Goal: Task Accomplishment & Management: Use online tool/utility

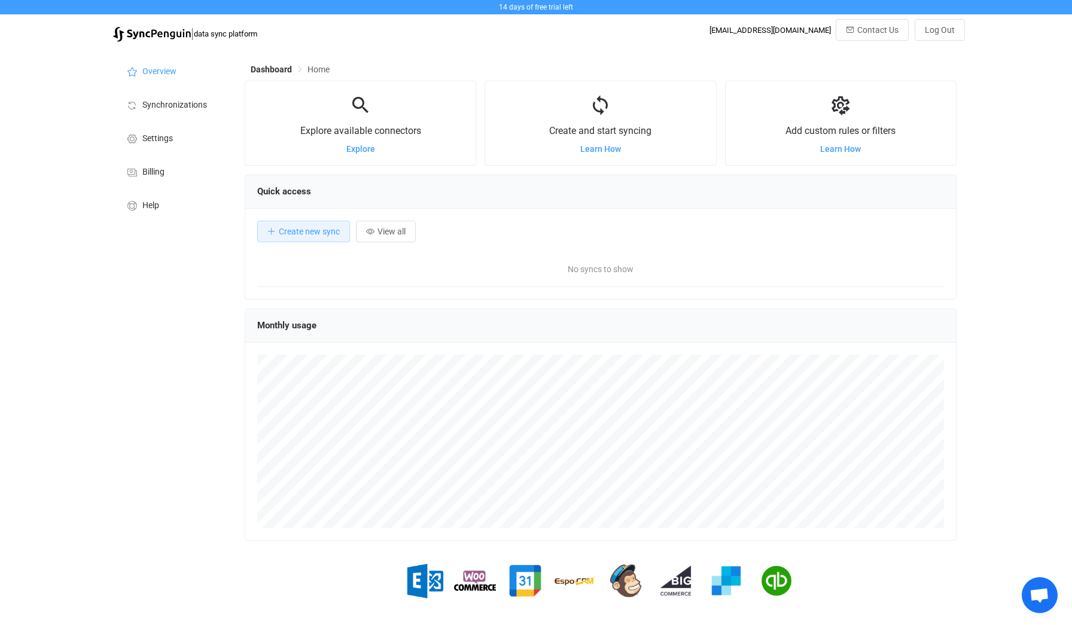
scroll to position [232, 711]
click at [200, 106] on span "Synchronizations" at bounding box center [174, 105] width 65 height 10
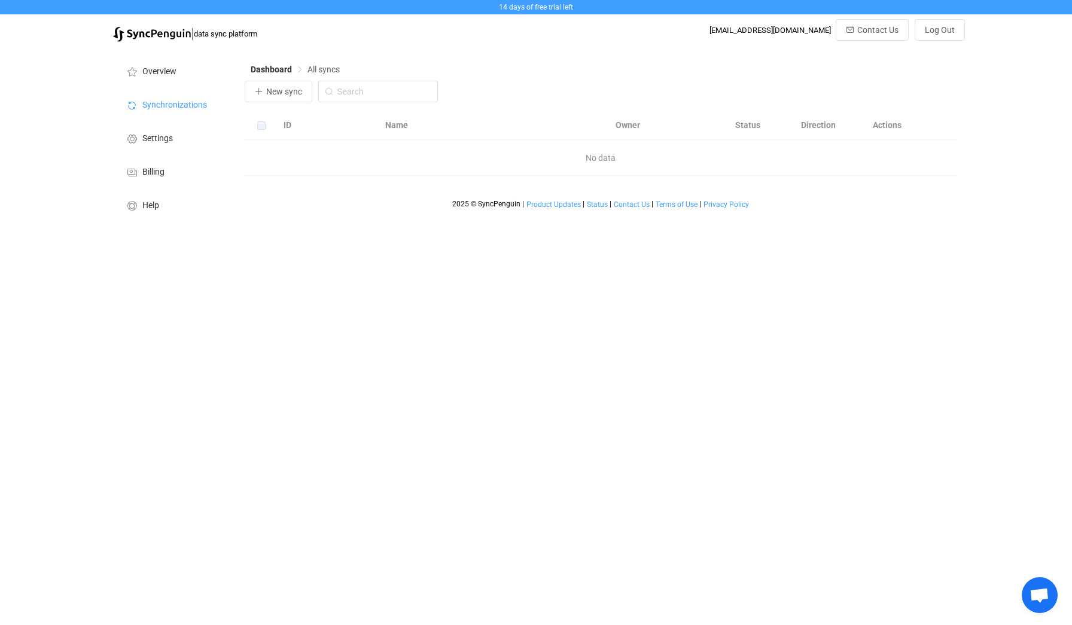
click at [304, 169] on div "No data" at bounding box center [601, 158] width 712 height 36
click at [271, 89] on span "New sync" at bounding box center [284, 92] width 36 height 10
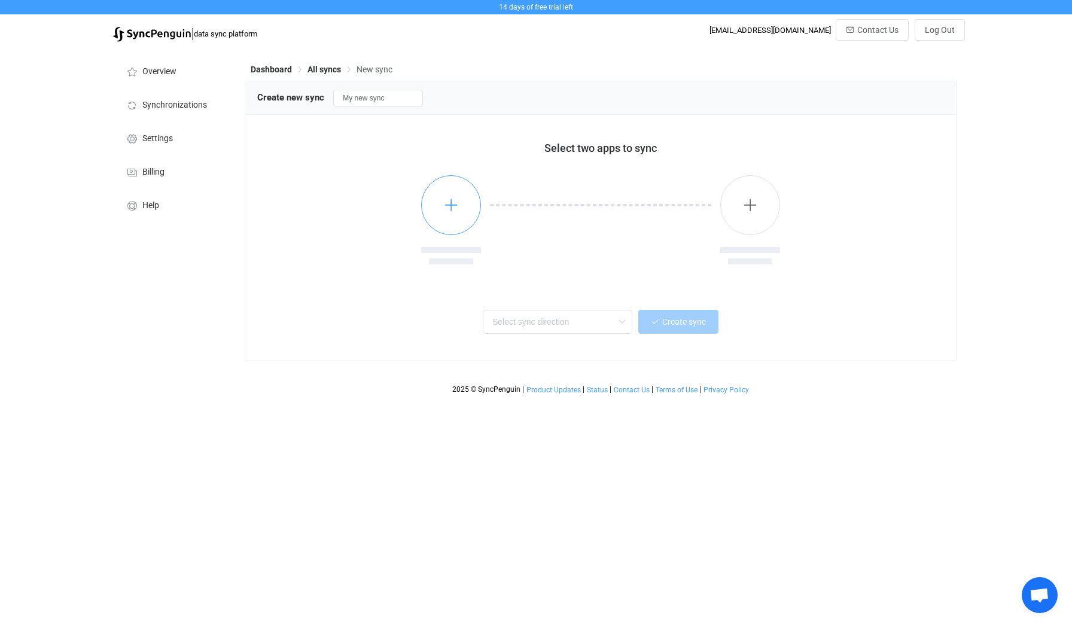
click at [467, 218] on button "button" at bounding box center [451, 205] width 60 height 60
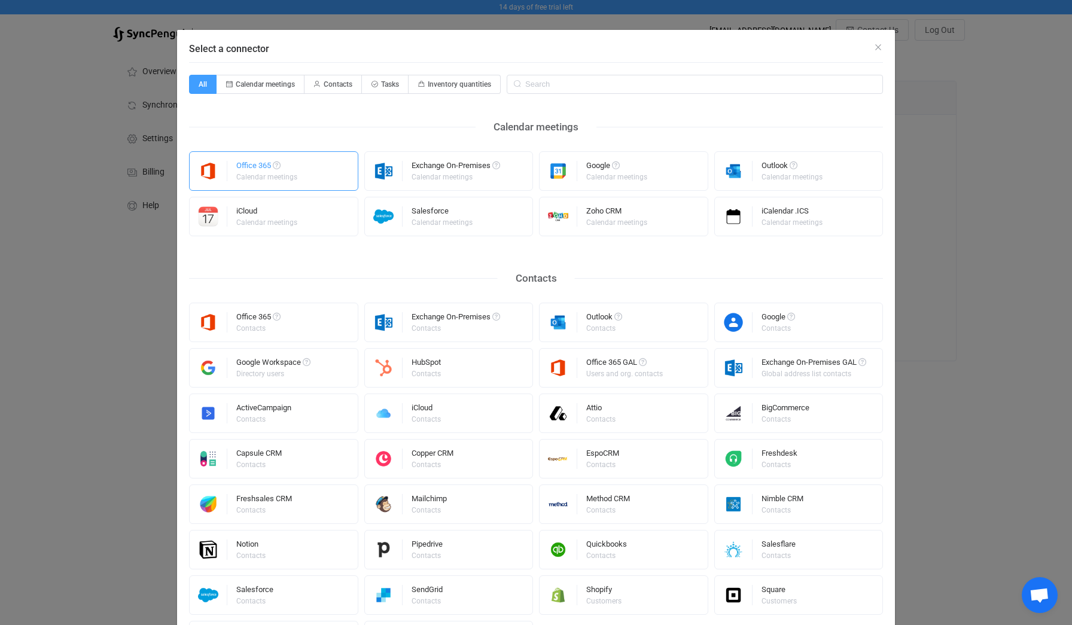
click at [321, 176] on div "Office 365 Calendar meetings" at bounding box center [273, 170] width 169 height 39
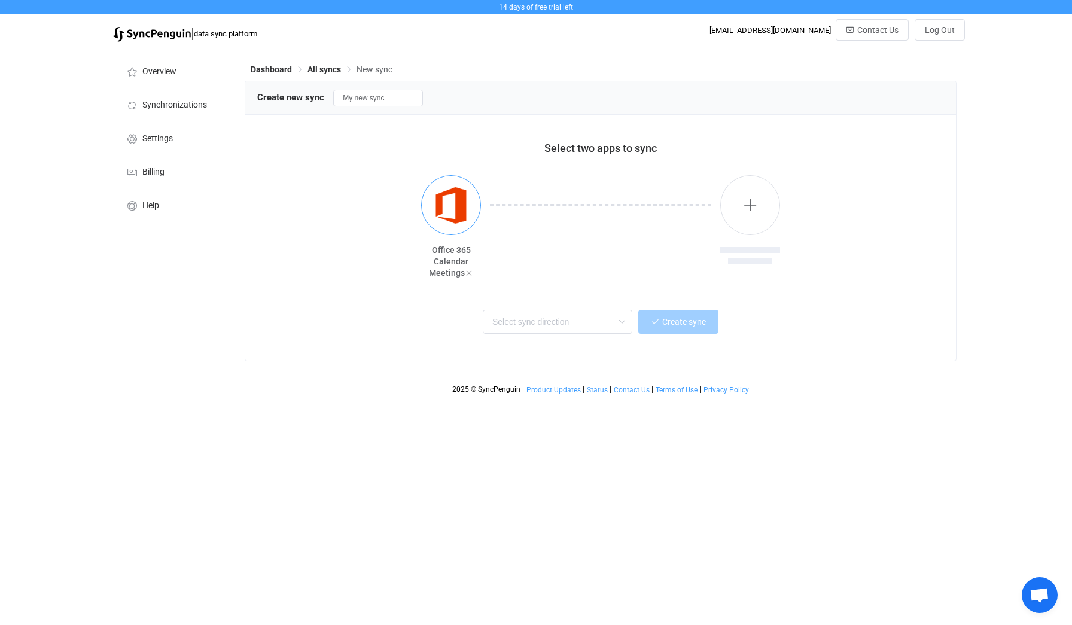
click at [467, 211] on img "button" at bounding box center [451, 205] width 45 height 45
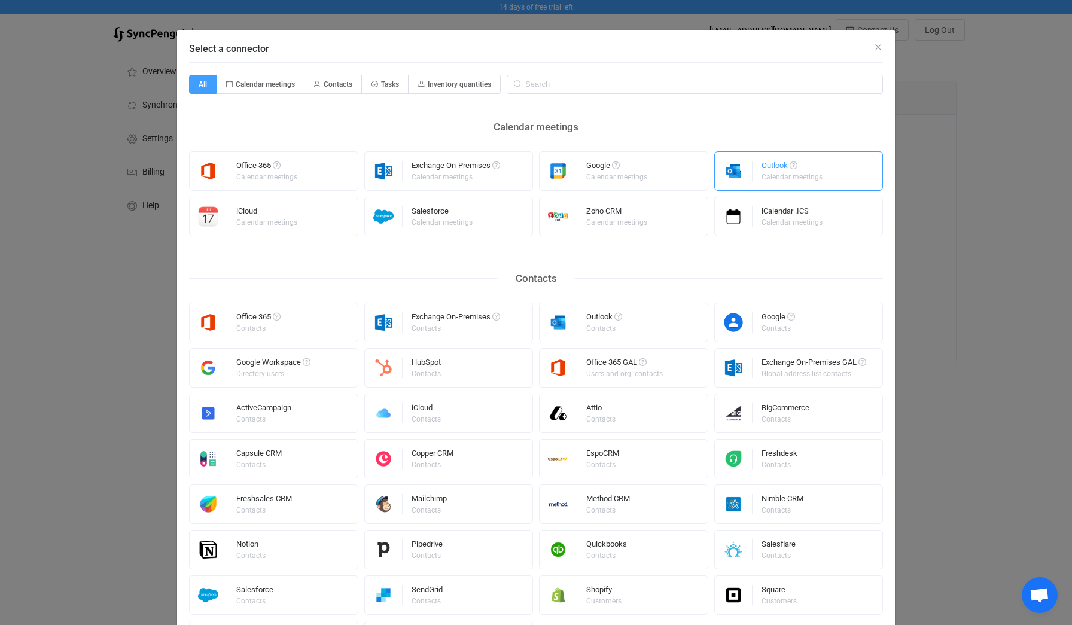
click at [829, 172] on div "Outlook Calendar meetings" at bounding box center [798, 170] width 169 height 39
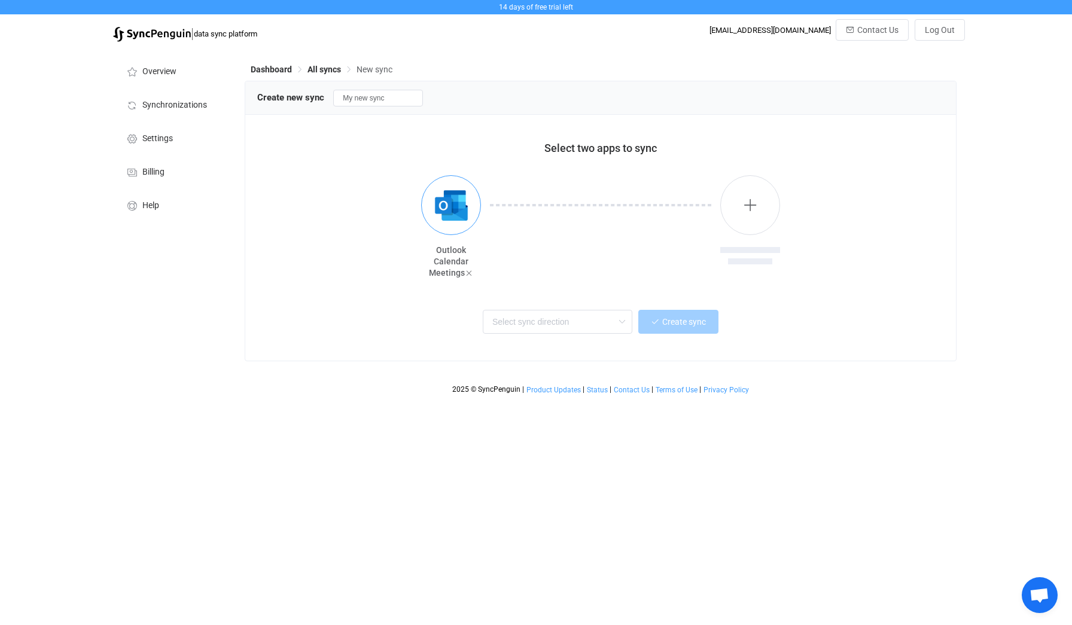
click at [471, 196] on img "button" at bounding box center [451, 205] width 45 height 45
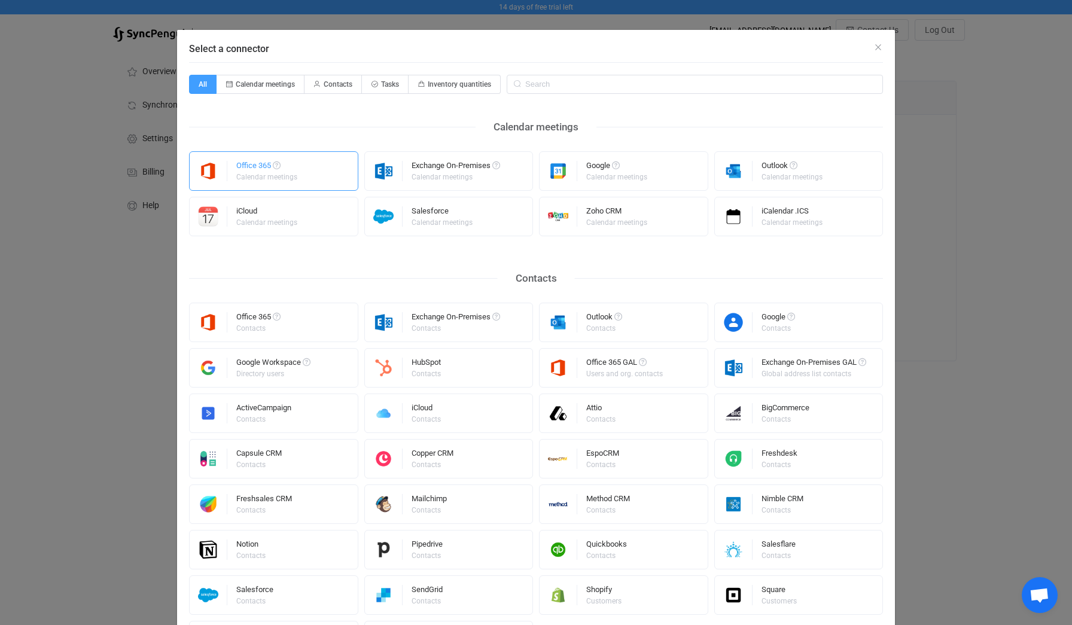
click at [273, 167] on div "Office 365" at bounding box center [267, 167] width 63 height 12
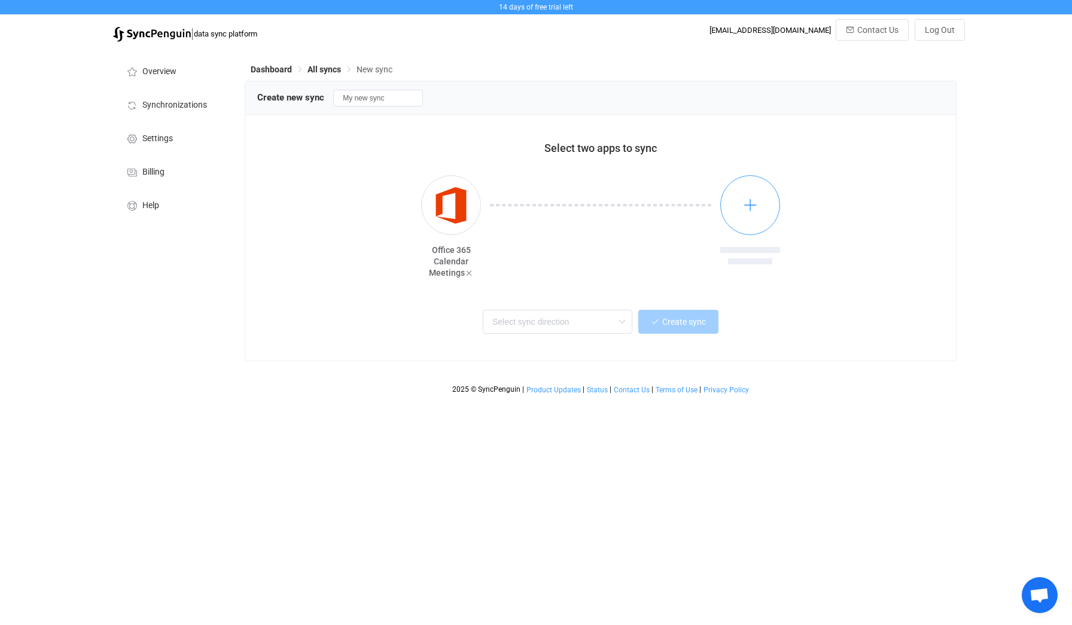
click at [750, 206] on icon "button" at bounding box center [750, 204] width 15 height 15
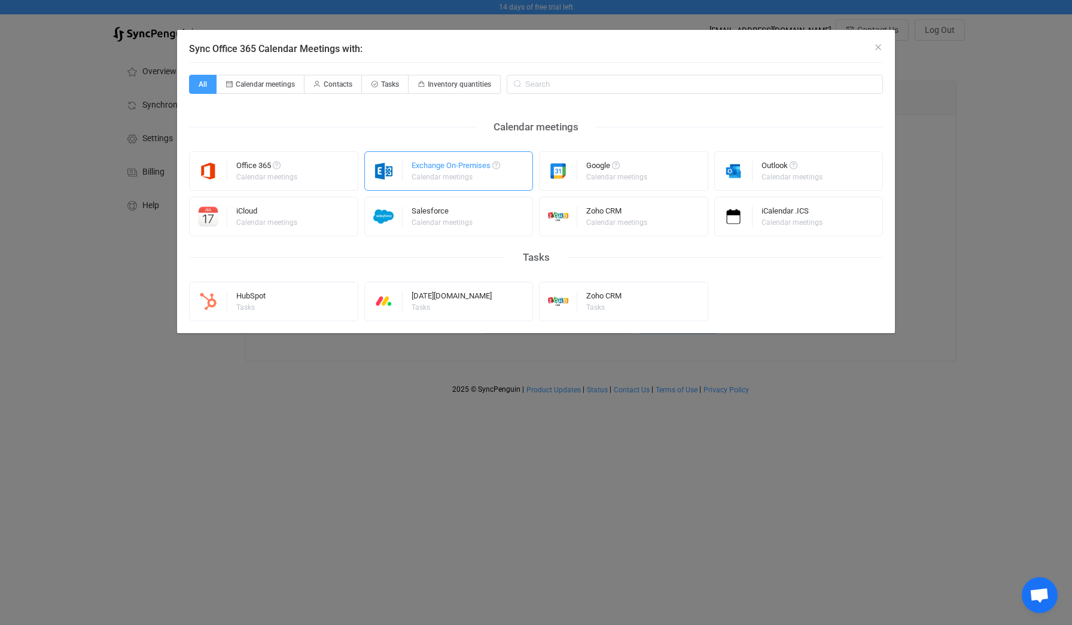
click at [472, 167] on div "Exchange On-Premises" at bounding box center [455, 167] width 89 height 12
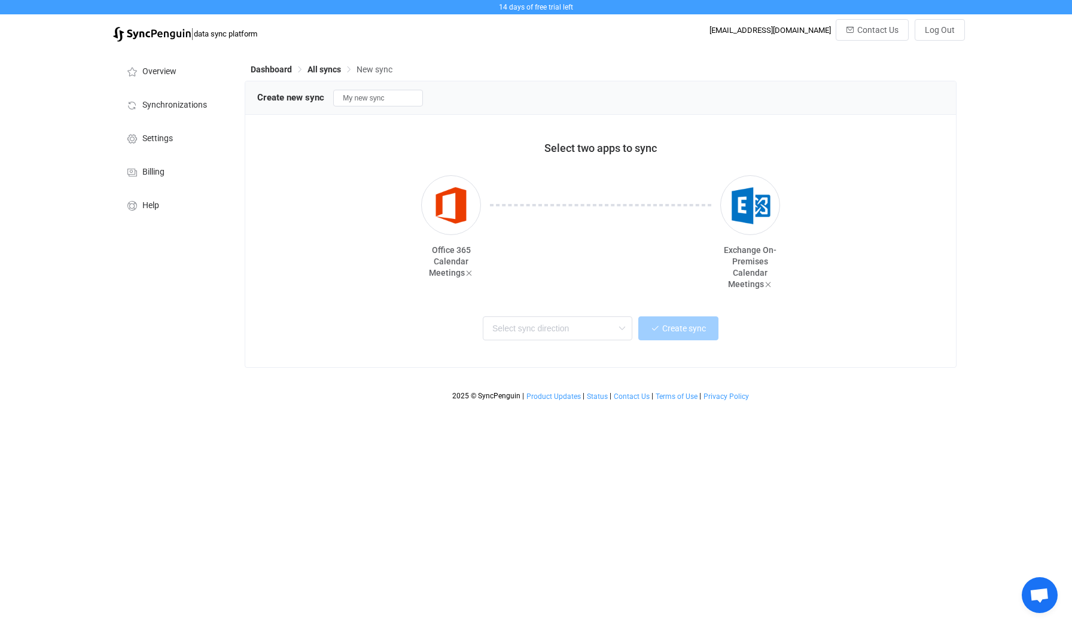
click at [642, 285] on div at bounding box center [600, 232] width 239 height 114
click at [597, 325] on input "text" at bounding box center [558, 328] width 150 height 24
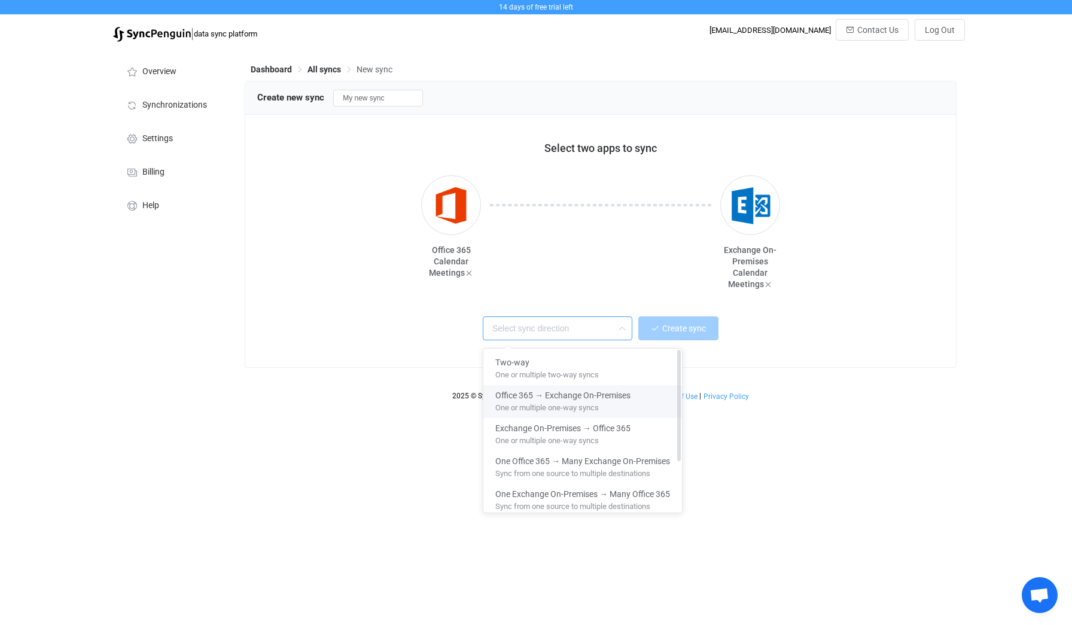
click at [578, 399] on span "One or multiple one-way syncs" at bounding box center [546, 405] width 103 height 13
type input "Office 365 → Exchange On-Premises"
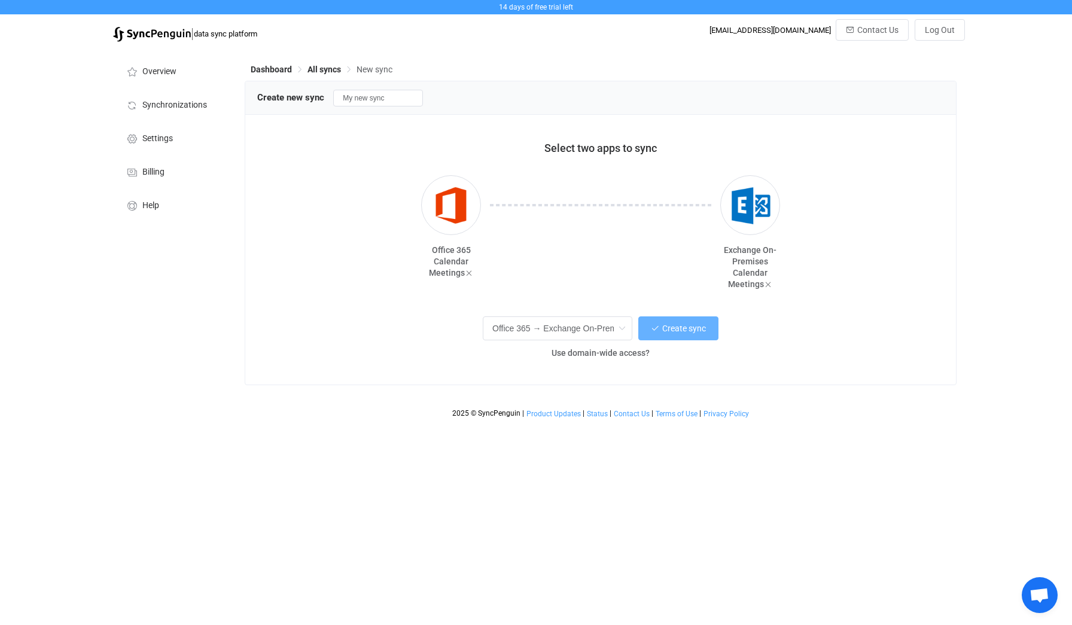
click at [672, 324] on button "Create sync" at bounding box center [678, 328] width 80 height 24
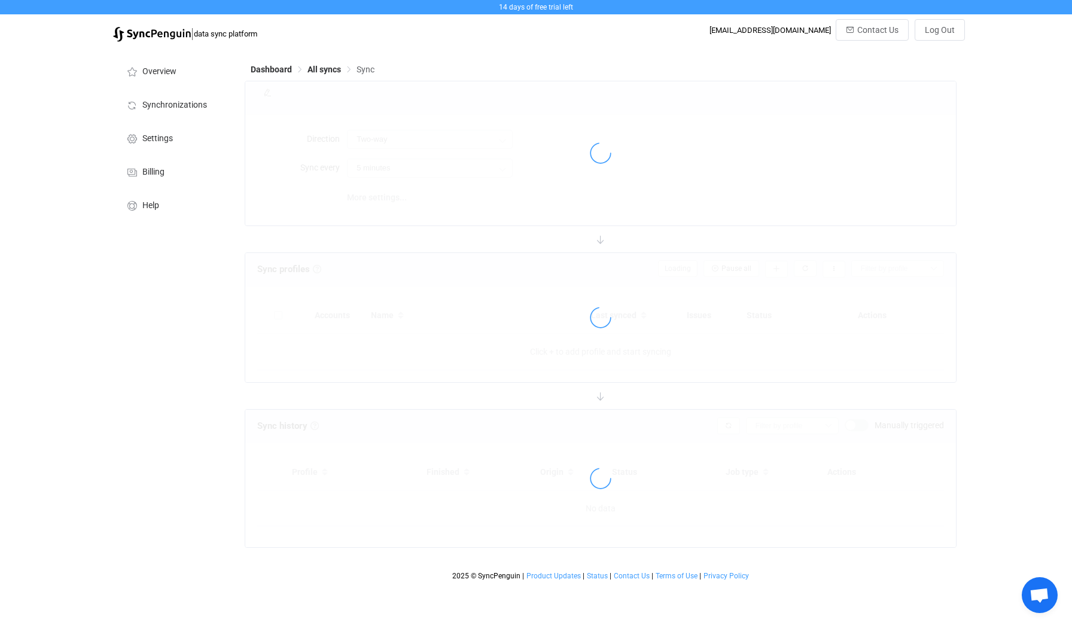
type input "Office 365 → Exchange On-Premises"
type input "10 minutes"
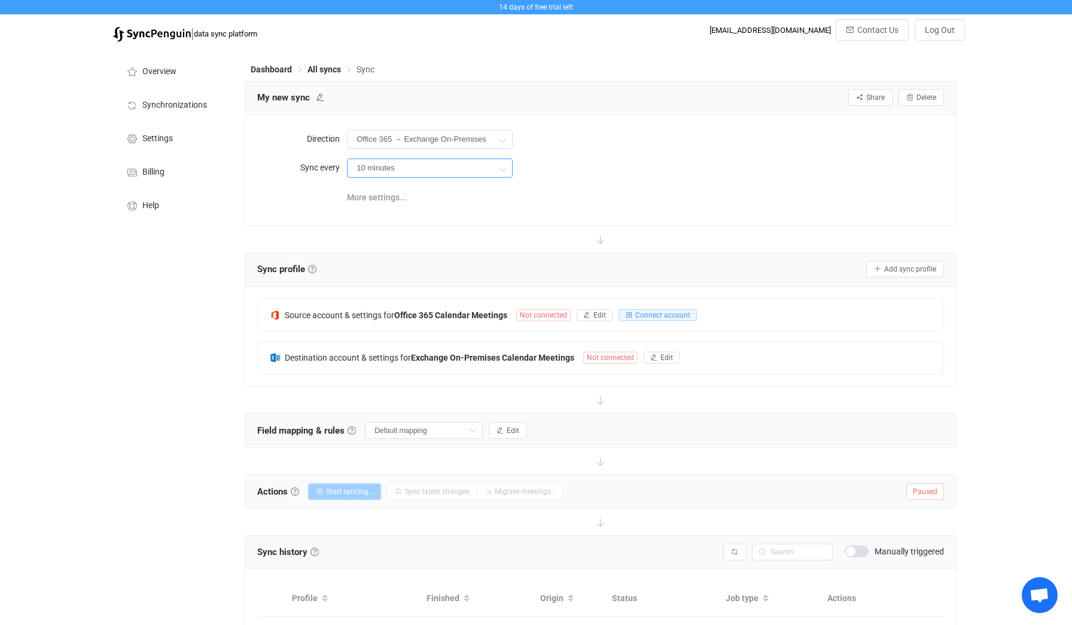
click at [413, 172] on input "10 minutes" at bounding box center [430, 167] width 166 height 19
click at [517, 168] on div "10 minutes 10 minutes 15 minutes 30 minutes 1 hour 2 hours 4 hours 8 hours 12 h…" at bounding box center [645, 167] width 597 height 25
click at [504, 167] on icon at bounding box center [502, 169] width 15 height 24
click at [468, 141] on input "Office 365 → Exchange On-Premises" at bounding box center [430, 139] width 166 height 19
click at [563, 153] on form "Direction Office 365 → Exchange On-Premises Two-way Office 365 Exchange On-Prem…" at bounding box center [600, 153] width 687 height 53
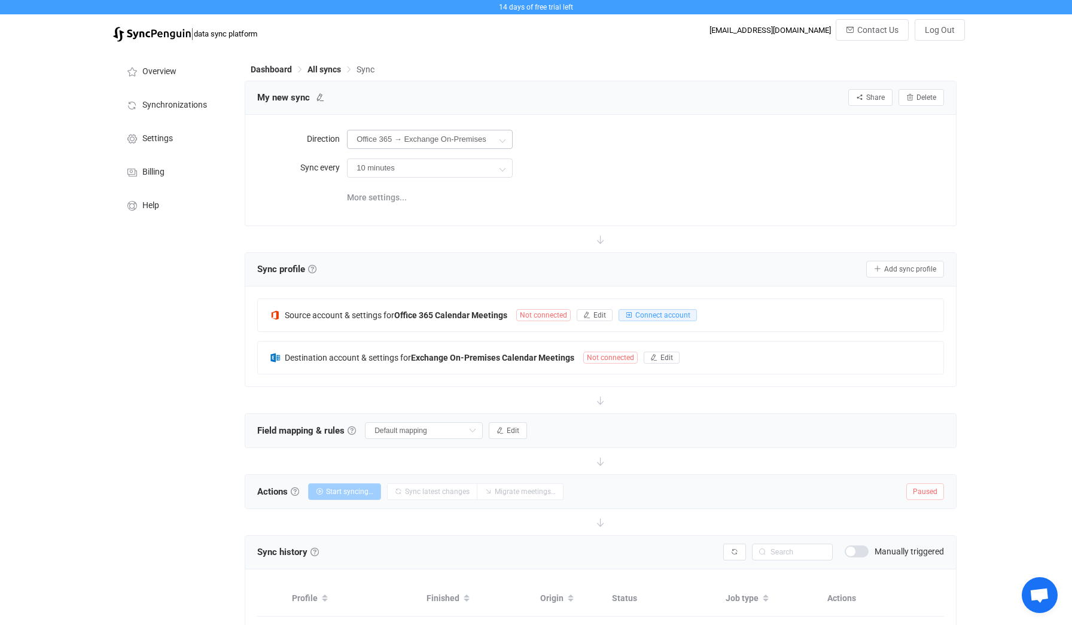
scroll to position [15, 0]
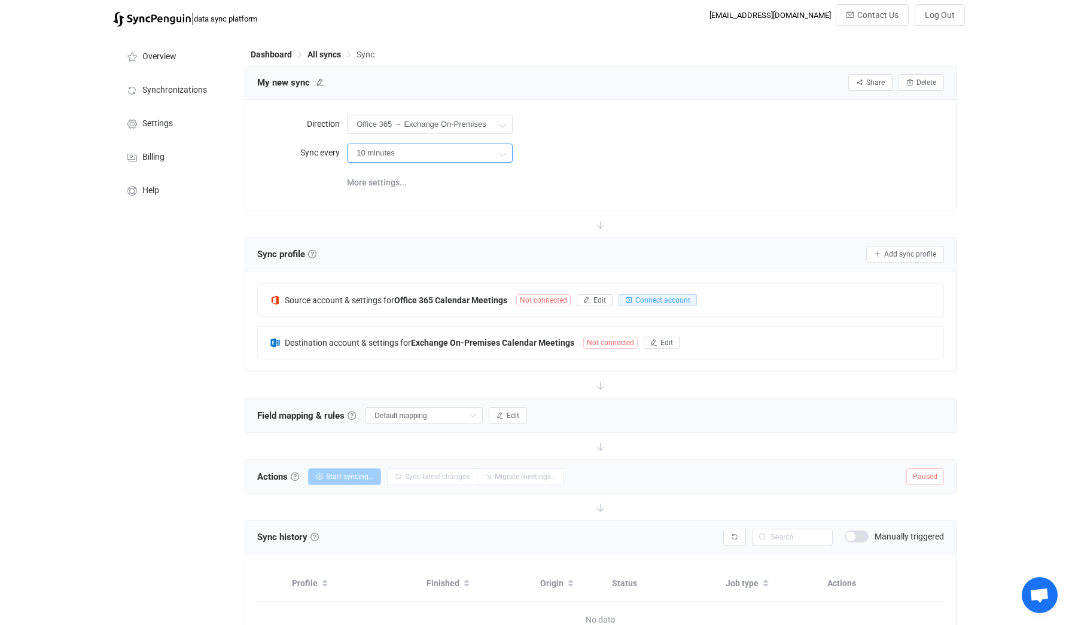
click at [377, 153] on input "10 minutes" at bounding box center [430, 153] width 166 height 19
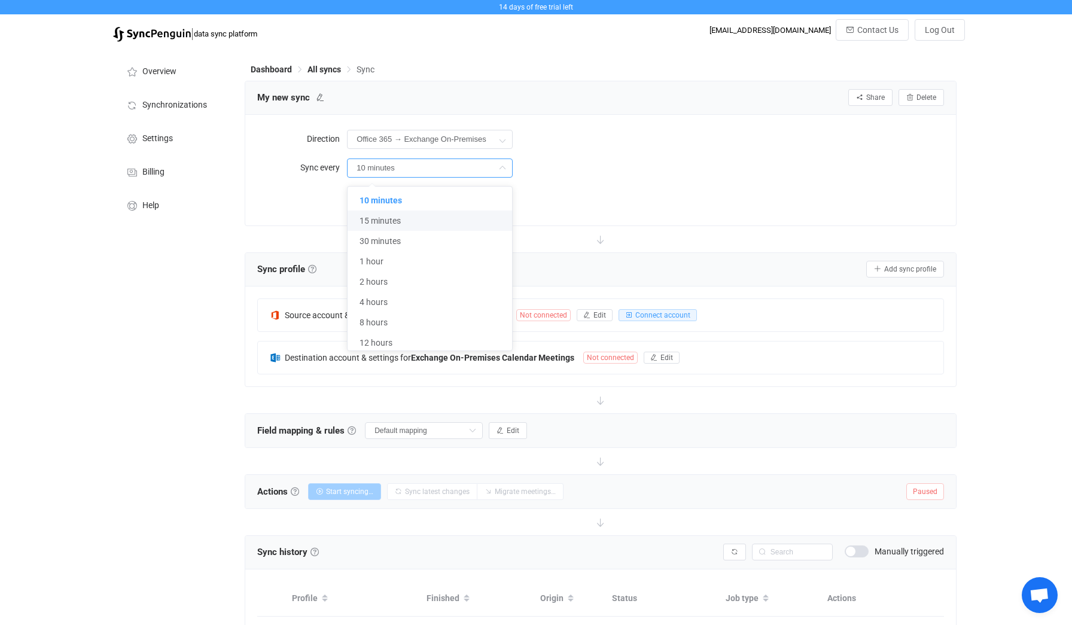
click at [615, 184] on div "More settings..." at bounding box center [645, 196] width 597 height 25
click at [393, 196] on span "More settings..." at bounding box center [377, 197] width 60 height 24
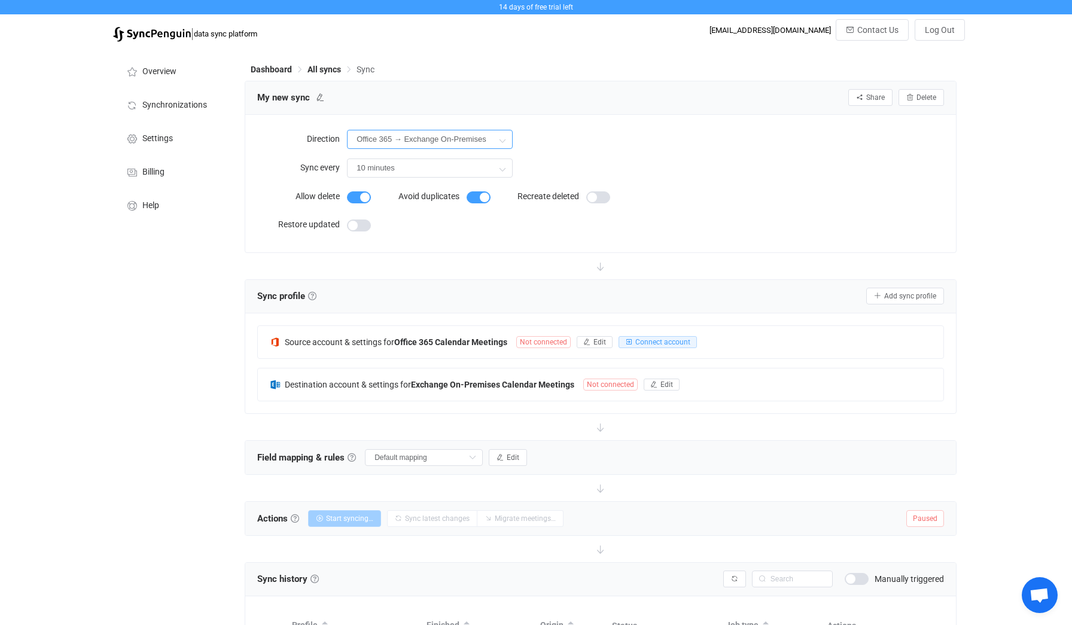
click at [395, 139] on input "Office 365 → Exchange On-Premises" at bounding box center [430, 139] width 166 height 19
click at [405, 172] on span at bounding box center [383, 172] width 48 height 10
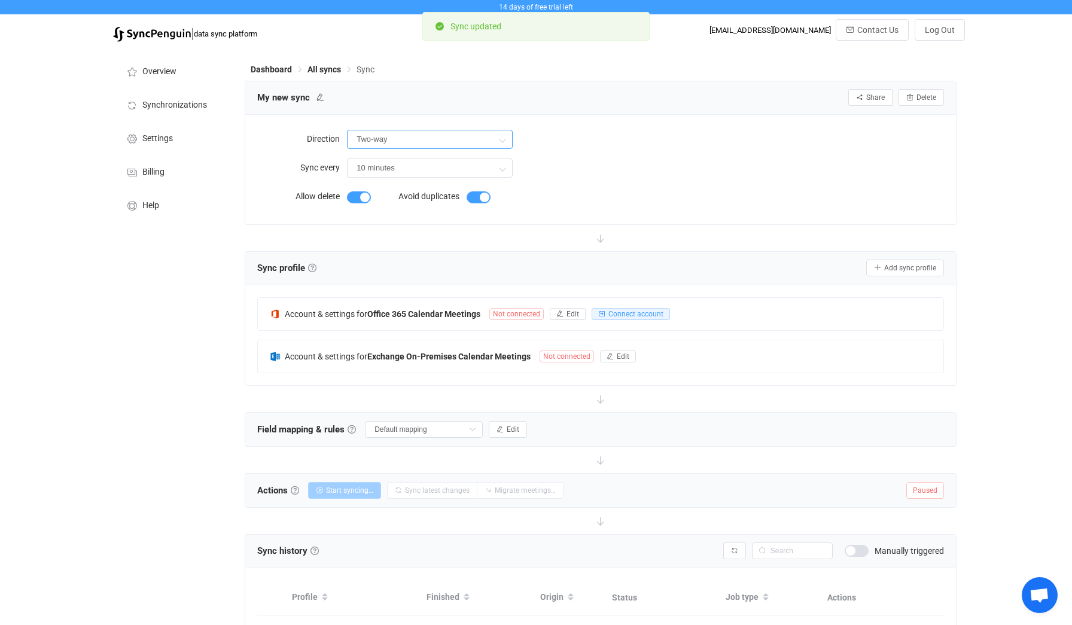
click at [402, 146] on input "Two-way" at bounding box center [430, 139] width 166 height 19
click at [413, 190] on span "Office 365" at bounding box center [427, 193] width 38 height 10
type input "Office 365 → Exchange On-Premises"
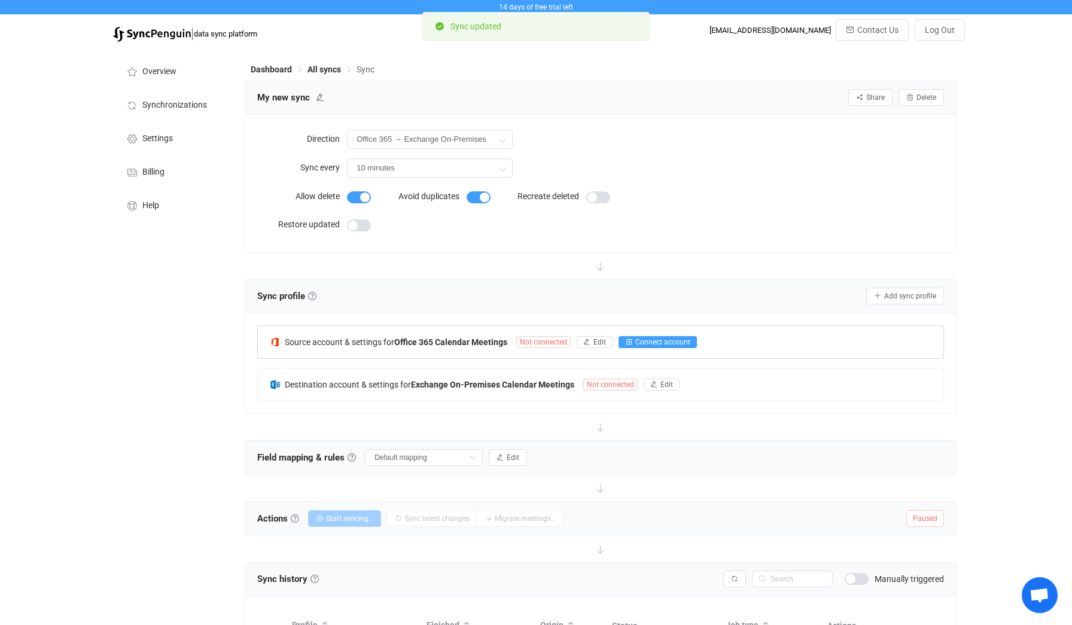
click at [667, 341] on span "Connect account" at bounding box center [662, 342] width 55 height 8
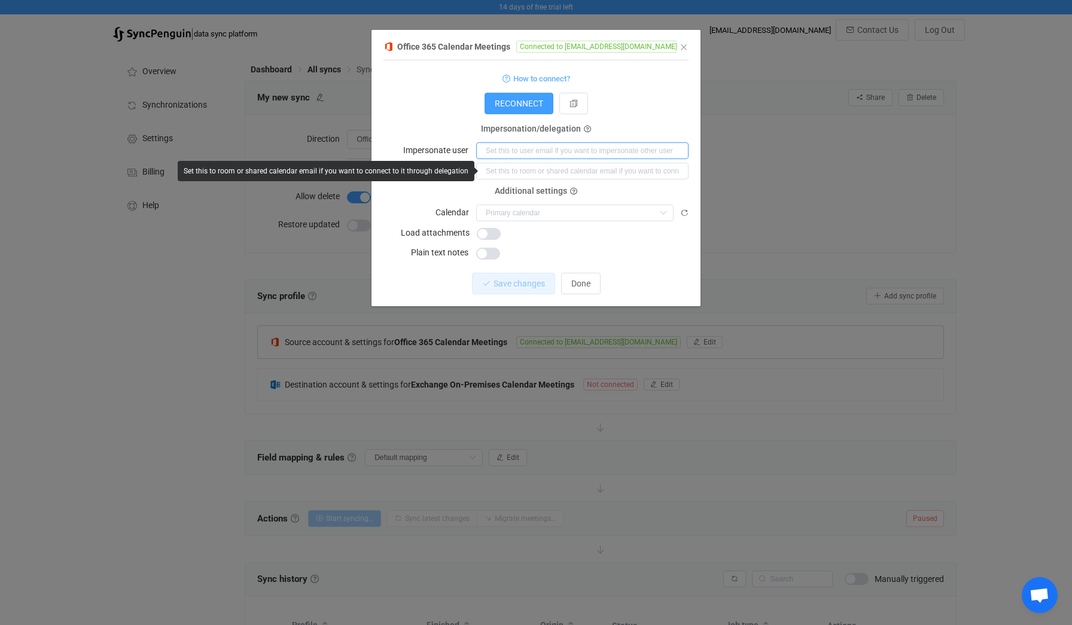
click at [517, 149] on input "dialog" at bounding box center [582, 150] width 212 height 17
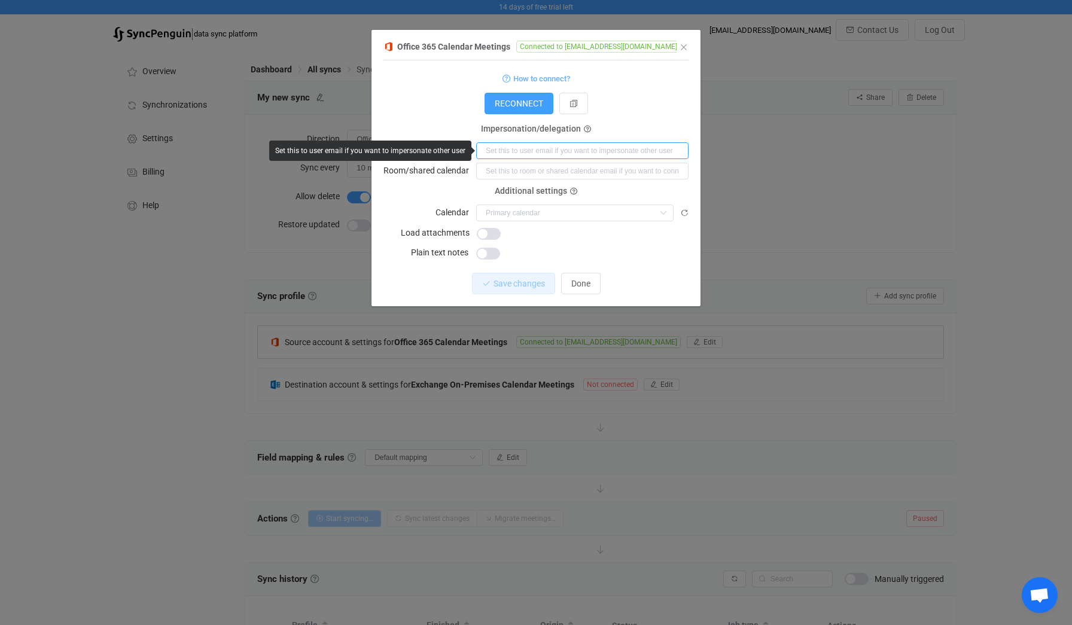
click at [507, 149] on input "dialog" at bounding box center [582, 150] width 212 height 17
click at [508, 105] on span "RECONNECT" at bounding box center [519, 104] width 48 height 10
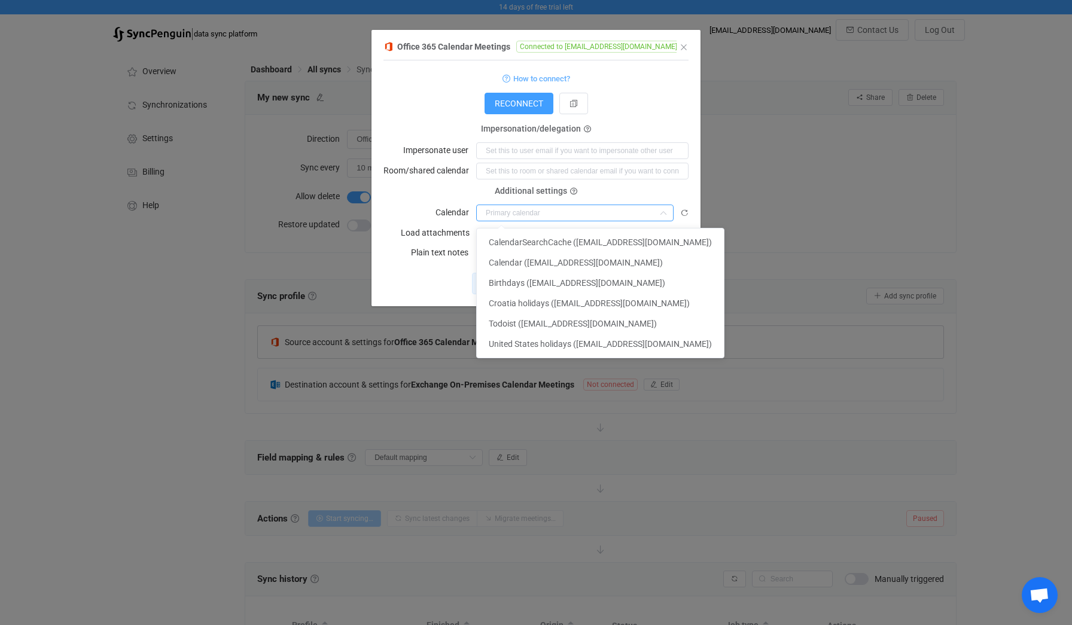
click at [511, 216] on input "dialog" at bounding box center [574, 213] width 197 height 17
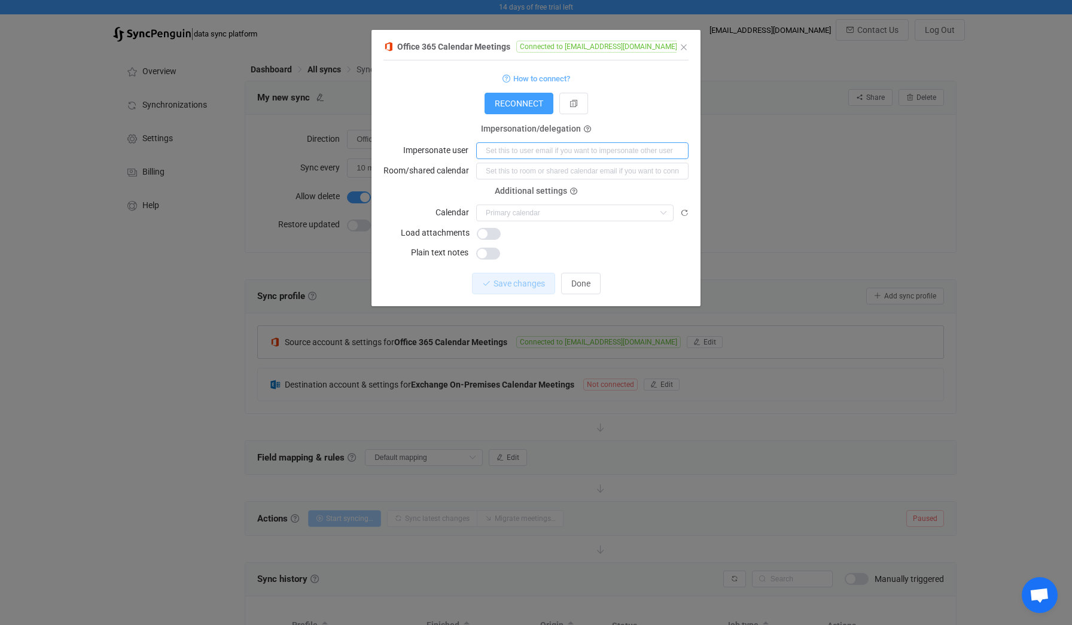
click at [501, 148] on input "dialog" at bounding box center [582, 150] width 212 height 17
click at [444, 130] on div "Impersonation/delegation Impersonate user" at bounding box center [535, 144] width 305 height 30
click at [500, 154] on input "dialog" at bounding box center [582, 150] width 212 height 17
click at [493, 166] on input "dialog" at bounding box center [582, 171] width 212 height 17
click at [495, 151] on input "dialog" at bounding box center [582, 150] width 212 height 17
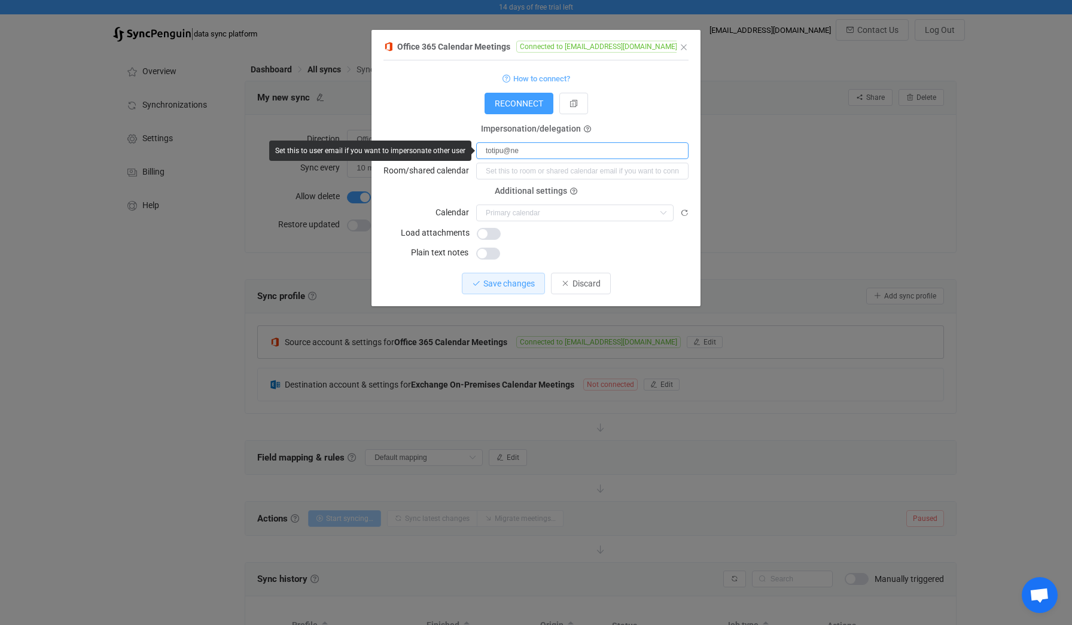
type input "[EMAIL_ADDRESS][DOMAIN_NAME]"
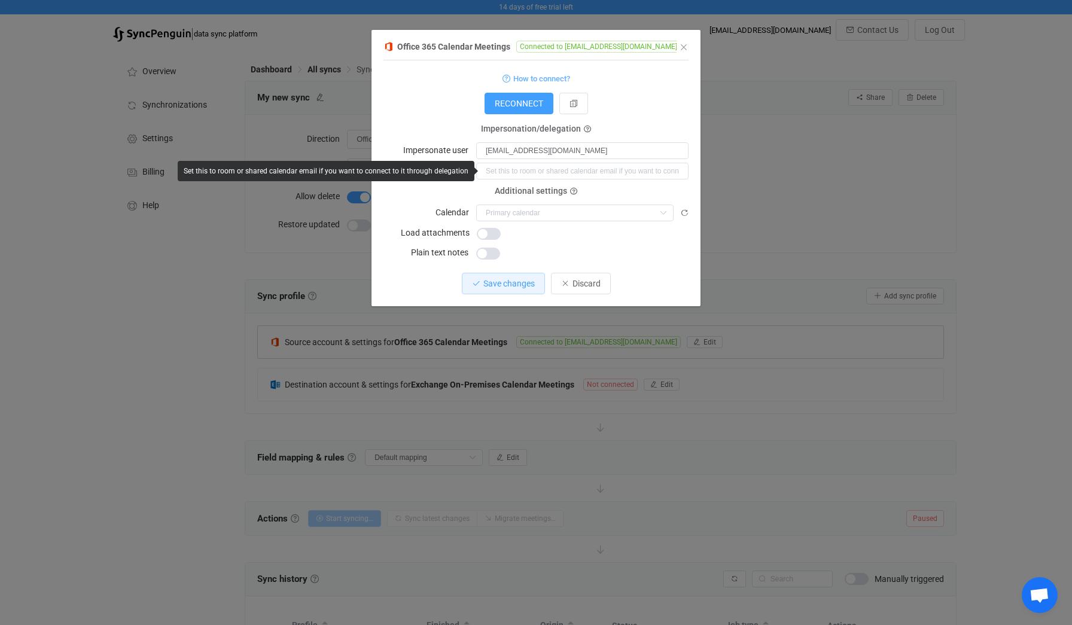
click at [411, 110] on div "RECONNECT" at bounding box center [535, 104] width 305 height 22
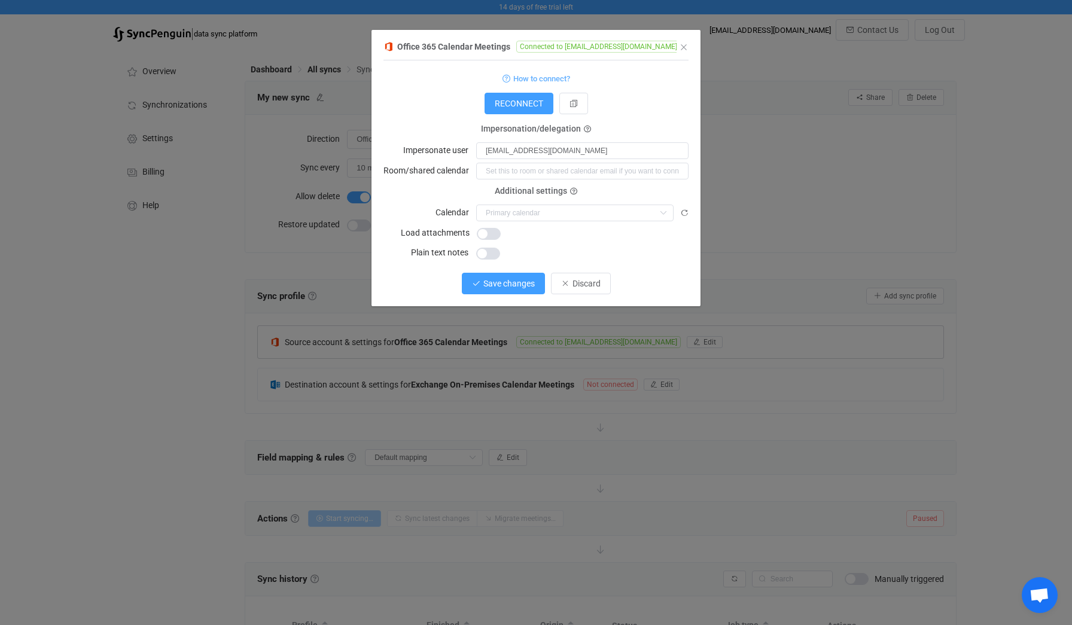
click at [482, 282] on button "Save changes" at bounding box center [503, 284] width 83 height 22
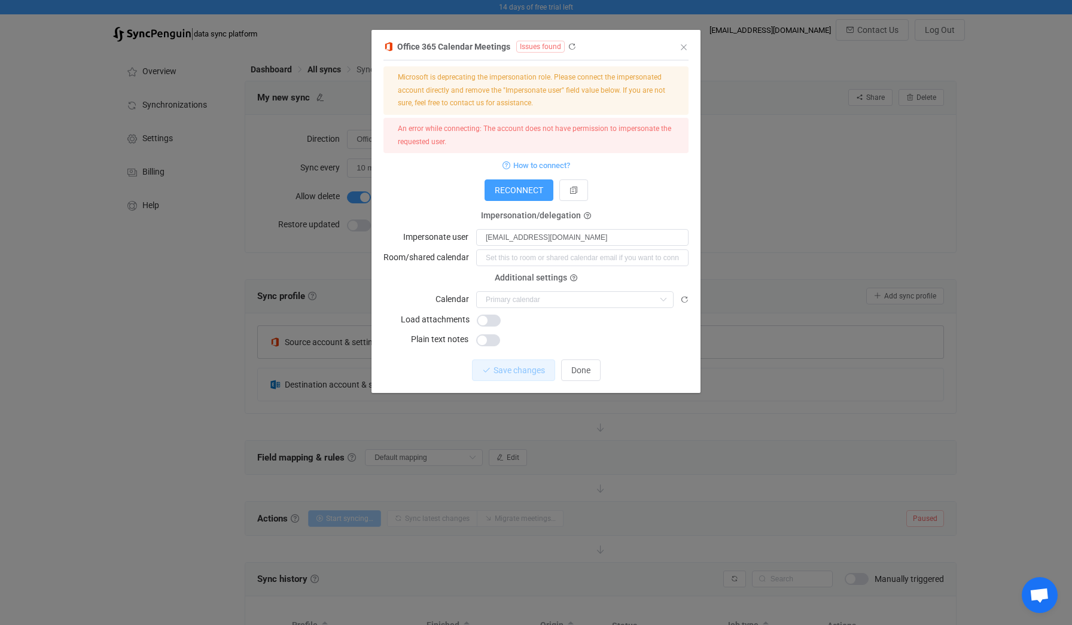
click at [461, 236] on label "Impersonate user" at bounding box center [439, 236] width 72 height 17
click at [453, 127] on div "An error while connecting: The account does not have permission to impersonate …" at bounding box center [536, 136] width 276 height 26
click at [584, 219] on icon "dialog" at bounding box center [587, 216] width 7 height 7
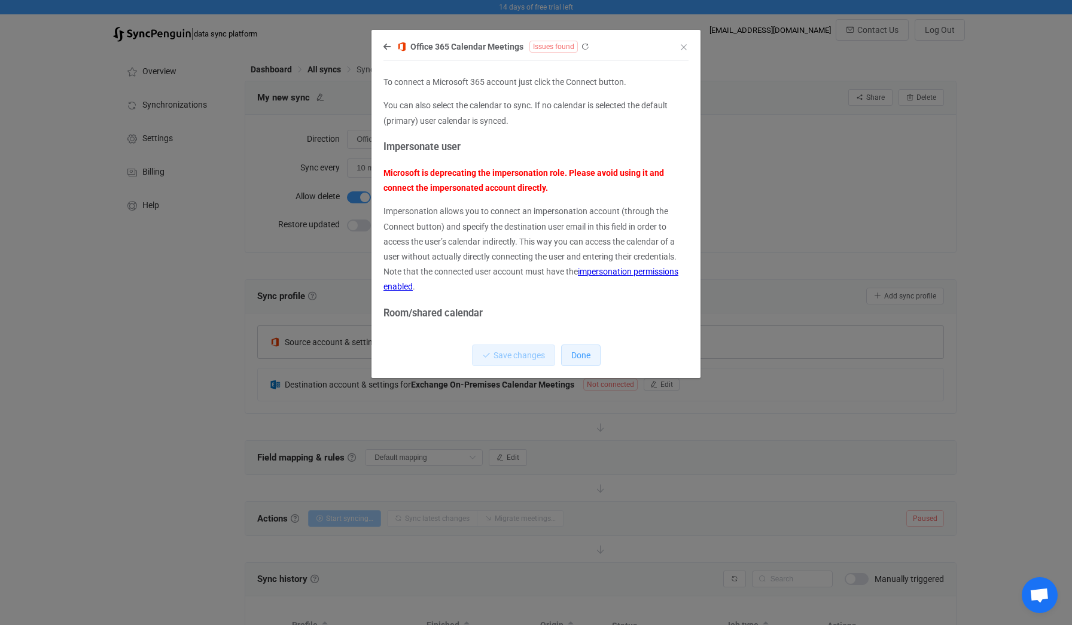
click at [590, 363] on button "Done" at bounding box center [580, 355] width 39 height 22
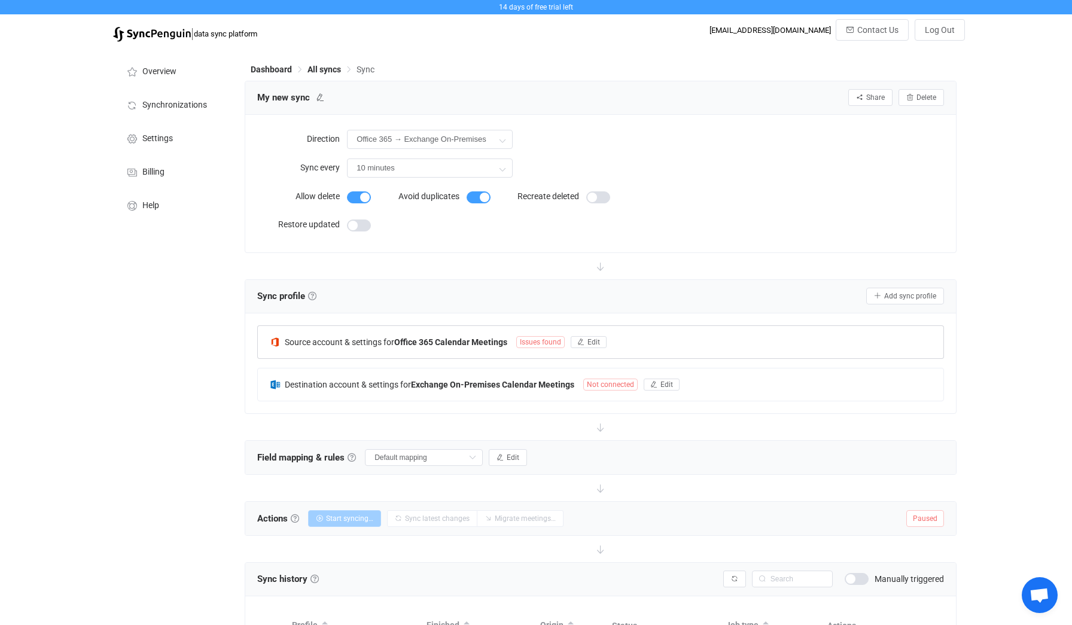
click at [530, 343] on span "Issues found" at bounding box center [540, 342] width 48 height 12
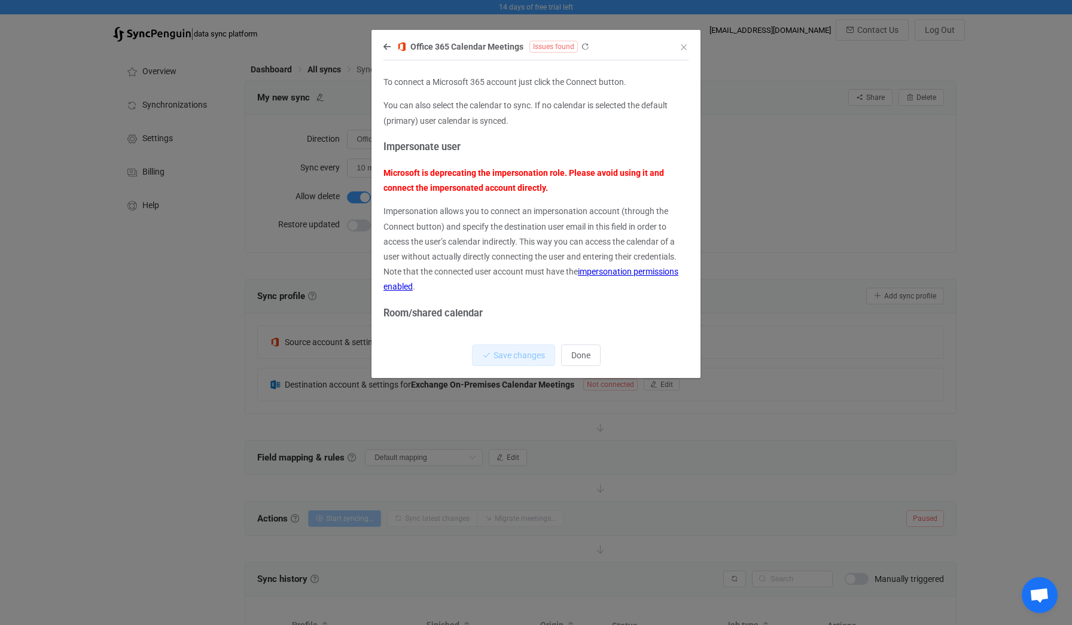
click at [450, 325] on div "To connect a Microsoft 365 account just click the Connect button. You can also …" at bounding box center [535, 286] width 305 height 422
click at [379, 51] on div "Office 365 Calendar Meetings Issues found To connect a Microsoft 365 account ju…" at bounding box center [535, 208] width 329 height 339
click at [382, 49] on div "Office 365 Calendar Meetings Issues found To connect a Microsoft 365 account ju…" at bounding box center [535, 208] width 329 height 339
click at [383, 48] on icon "dialog" at bounding box center [386, 46] width 7 height 8
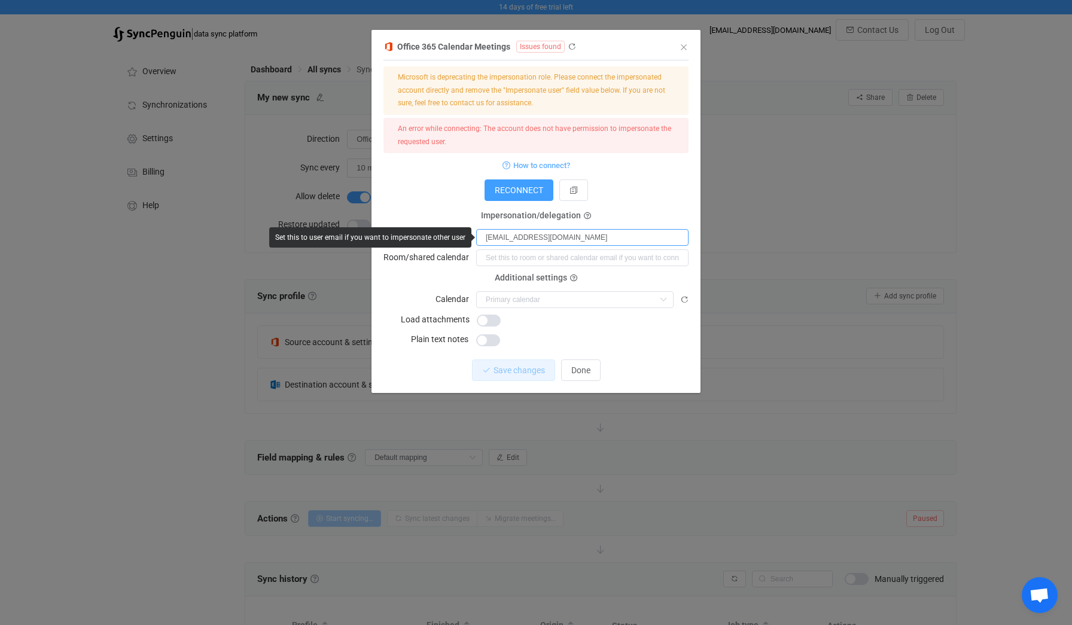
drag, startPoint x: 556, startPoint y: 239, endPoint x: 428, endPoint y: 226, distance: 129.2
click at [428, 226] on div "Impersonation/delegation Impersonate user [EMAIL_ADDRESS][DOMAIN_NAME]" at bounding box center [535, 231] width 305 height 30
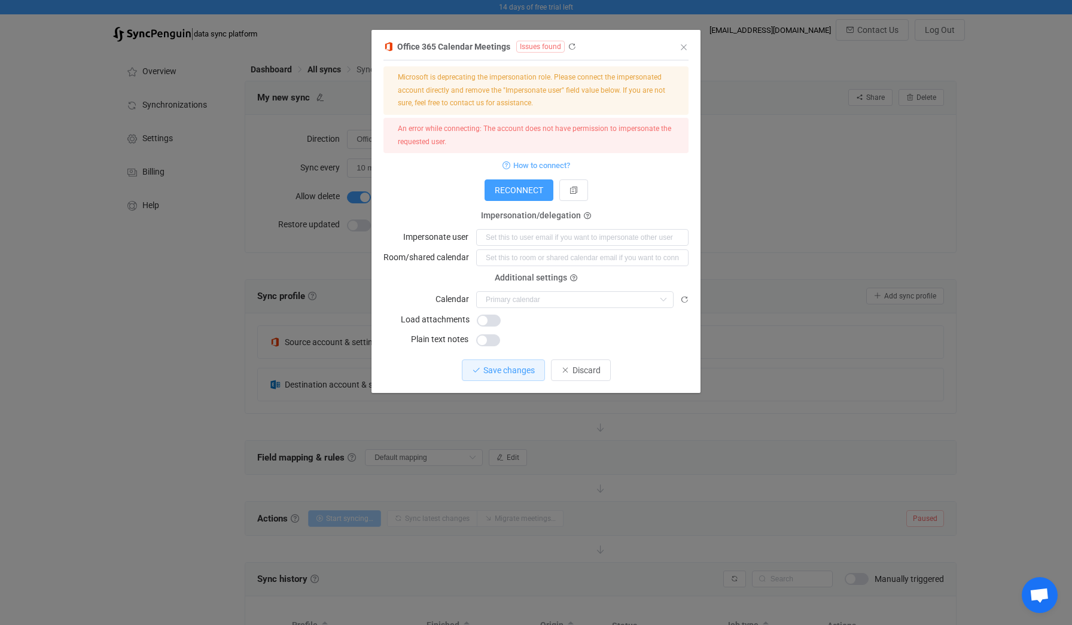
click at [422, 204] on form "Microsoft is deprecating the impersonation role. Please connect the impersonate…" at bounding box center [535, 206] width 305 height 281
click at [493, 376] on button "Save changes" at bounding box center [503, 370] width 83 height 22
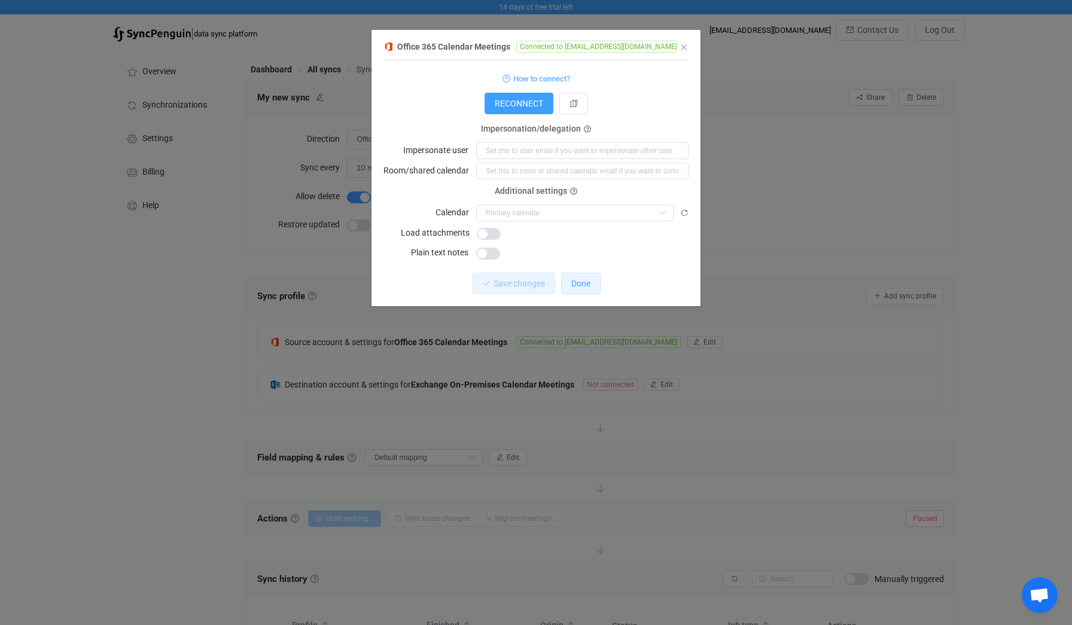
click at [574, 283] on span "Done" at bounding box center [580, 284] width 19 height 10
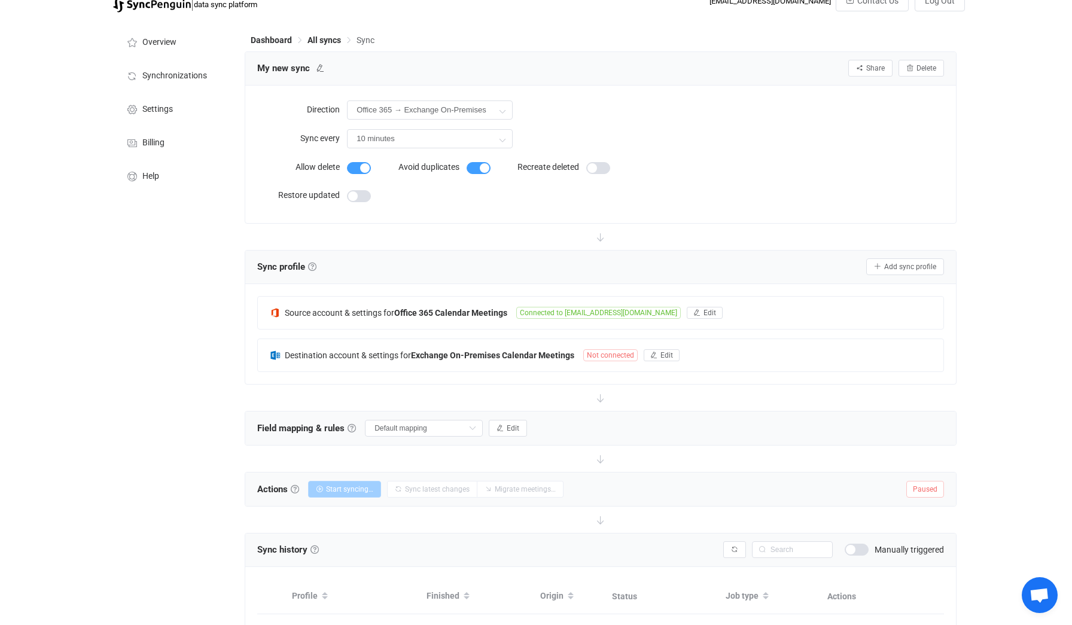
scroll to position [37, 0]
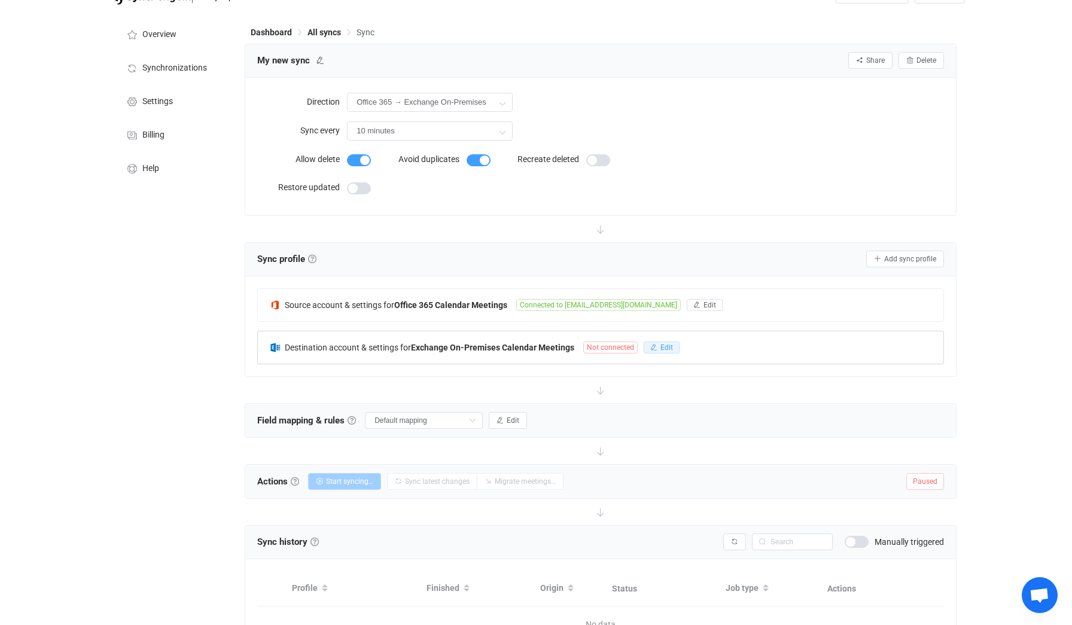
click at [655, 348] on icon "button" at bounding box center [653, 347] width 7 height 7
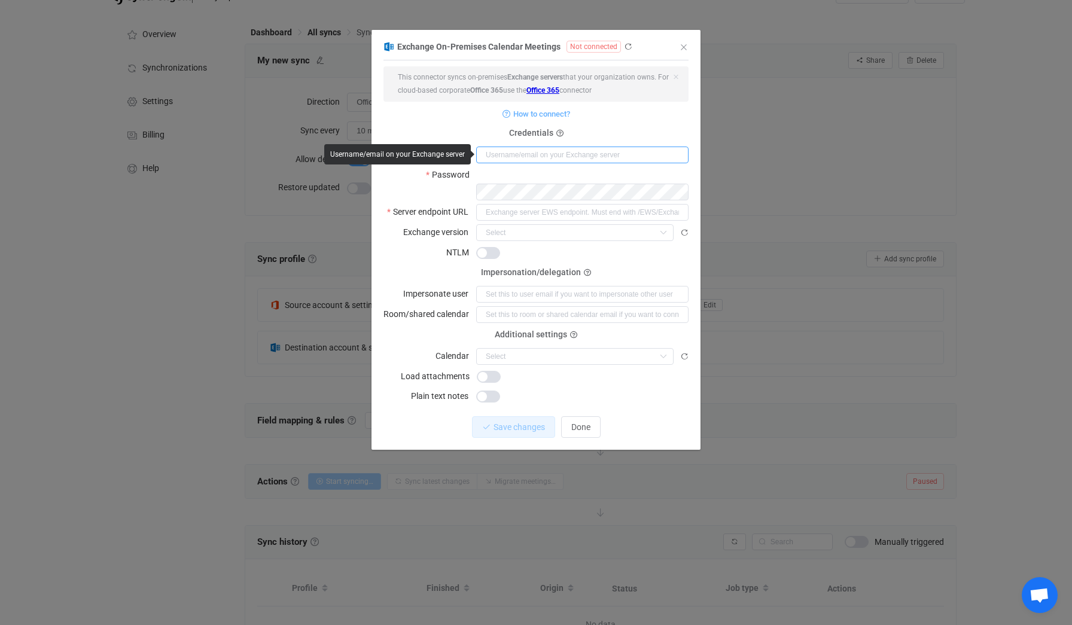
click at [502, 158] on input "dialog" at bounding box center [582, 155] width 212 height 17
type input "europe\[PERSON_NAME].tipuric"
click at [534, 204] on input "dialog" at bounding box center [582, 212] width 212 height 17
click at [590, 204] on input "dialog" at bounding box center [582, 212] width 212 height 17
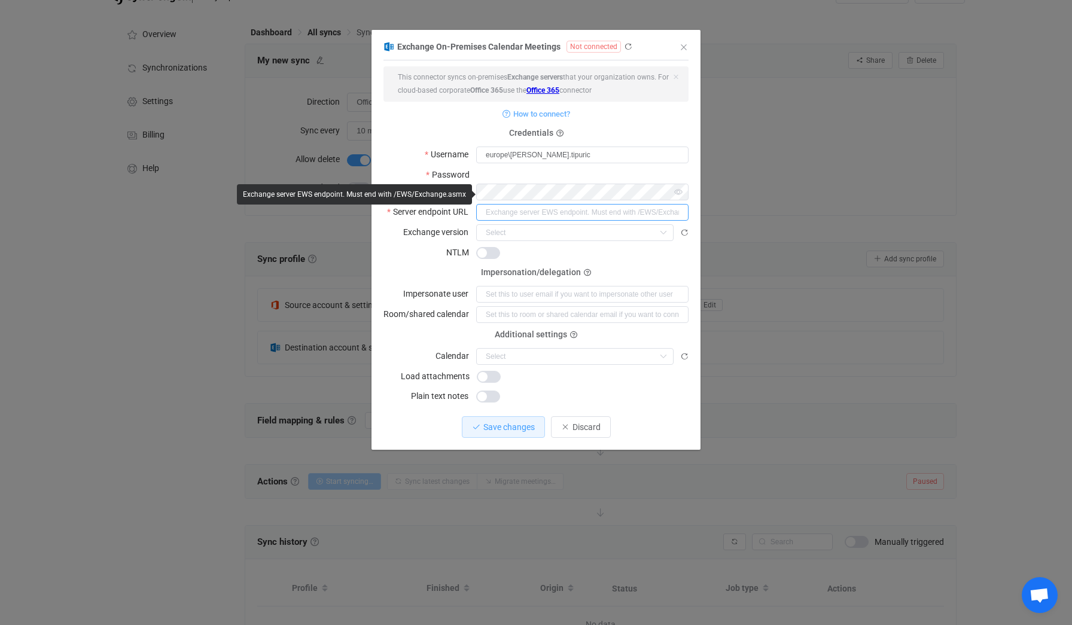
paste input "[URL][EMAIL_ADDRESS][DOMAIN_NAME][DOMAIN_NAME][DOMAIN_NAME]"
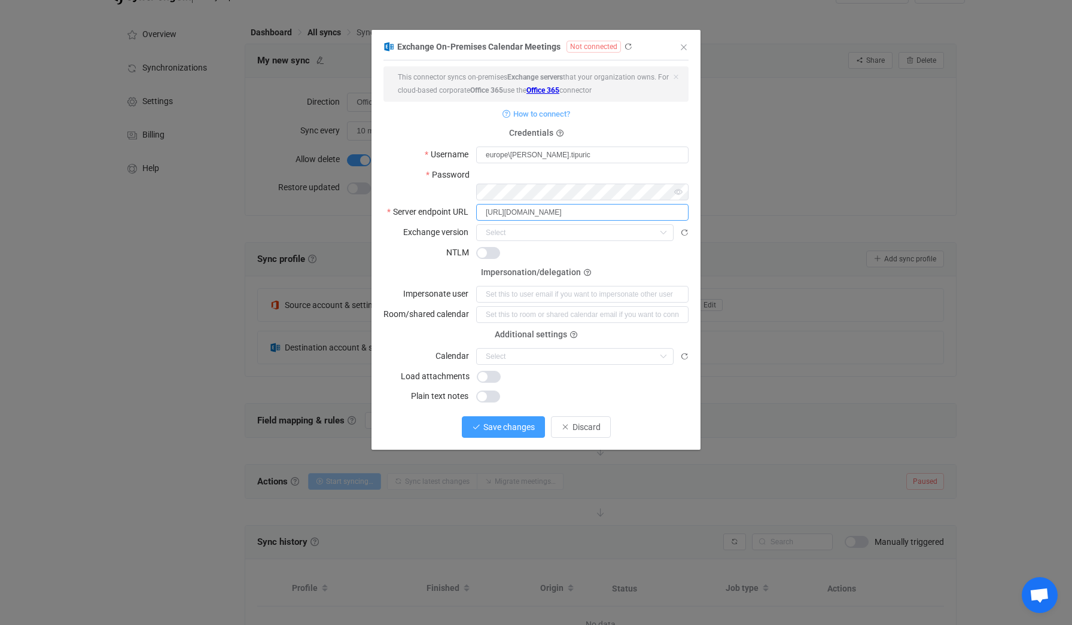
type input "[URL][DOMAIN_NAME]"
click at [496, 422] on span "Save changes" at bounding box center [508, 427] width 51 height 10
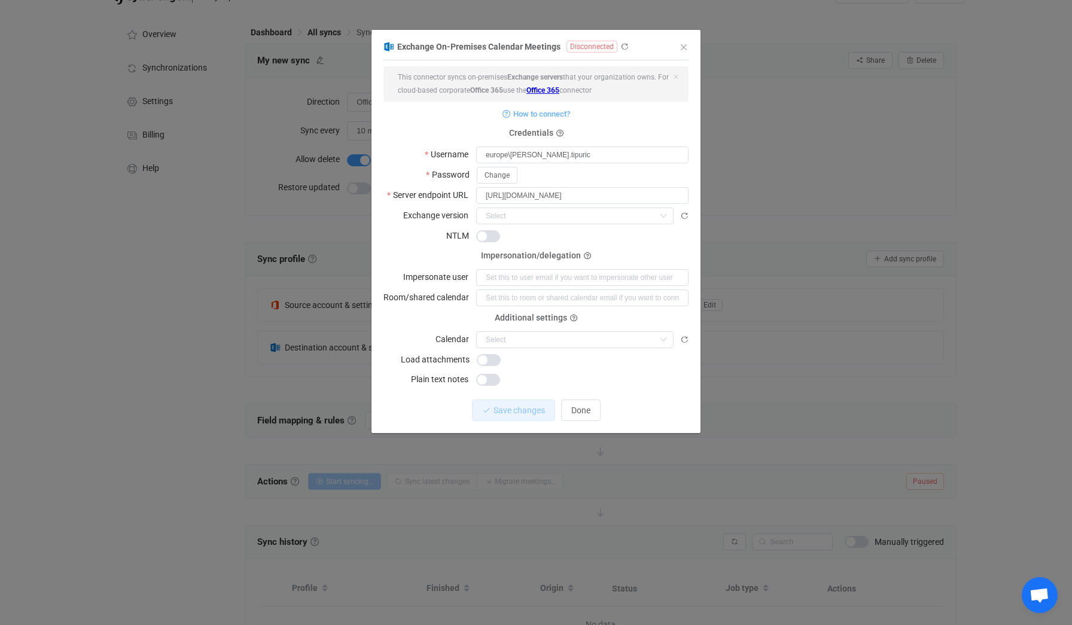
click at [584, 47] on span "Disconnected" at bounding box center [591, 47] width 51 height 12
click at [620, 48] on icon "dialog" at bounding box center [624, 46] width 8 height 8
click at [493, 155] on input "europe\[PERSON_NAME].tipuric" at bounding box center [582, 155] width 212 height 17
type input "EUROPE\[PERSON_NAME].tipuric"
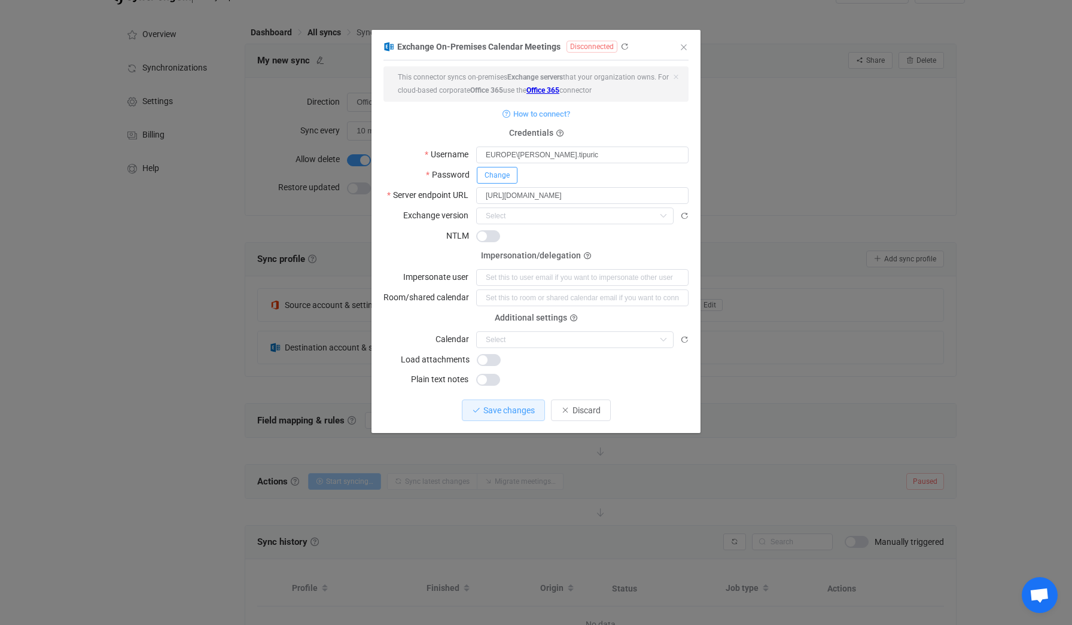
click at [494, 181] on button "Change" at bounding box center [497, 175] width 41 height 17
click at [636, 173] on span "Save" at bounding box center [634, 174] width 16 height 8
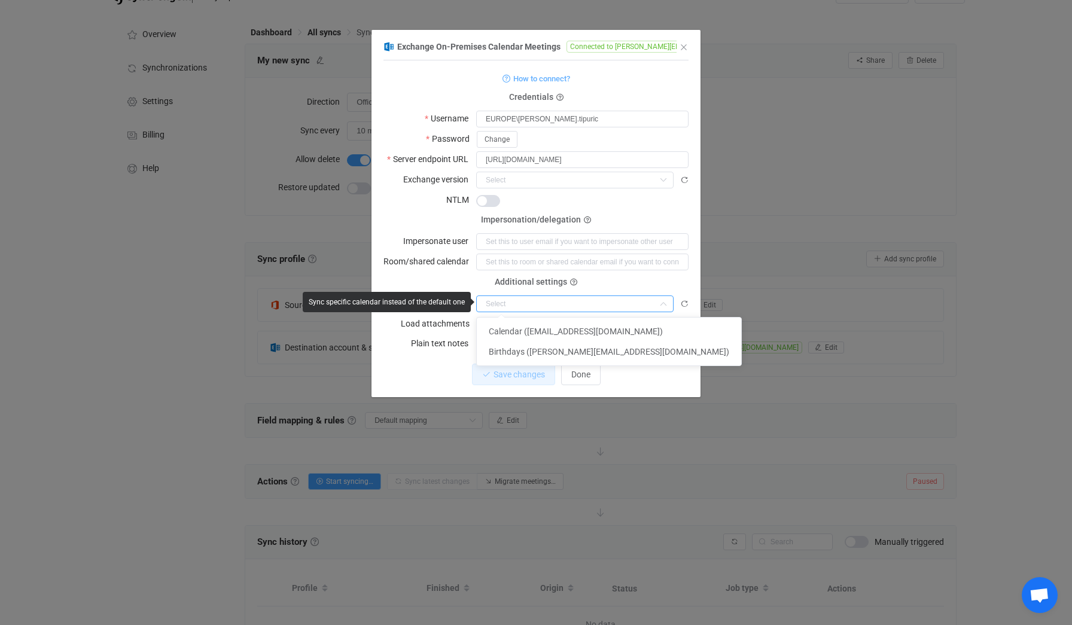
click at [578, 297] on input "dialog" at bounding box center [574, 303] width 197 height 17
click at [575, 335] on span "Calendar ([EMAIL_ADDRESS][DOMAIN_NAME])" at bounding box center [576, 332] width 174 height 10
type input "Calendar ([EMAIL_ADDRESS][DOMAIN_NAME])"
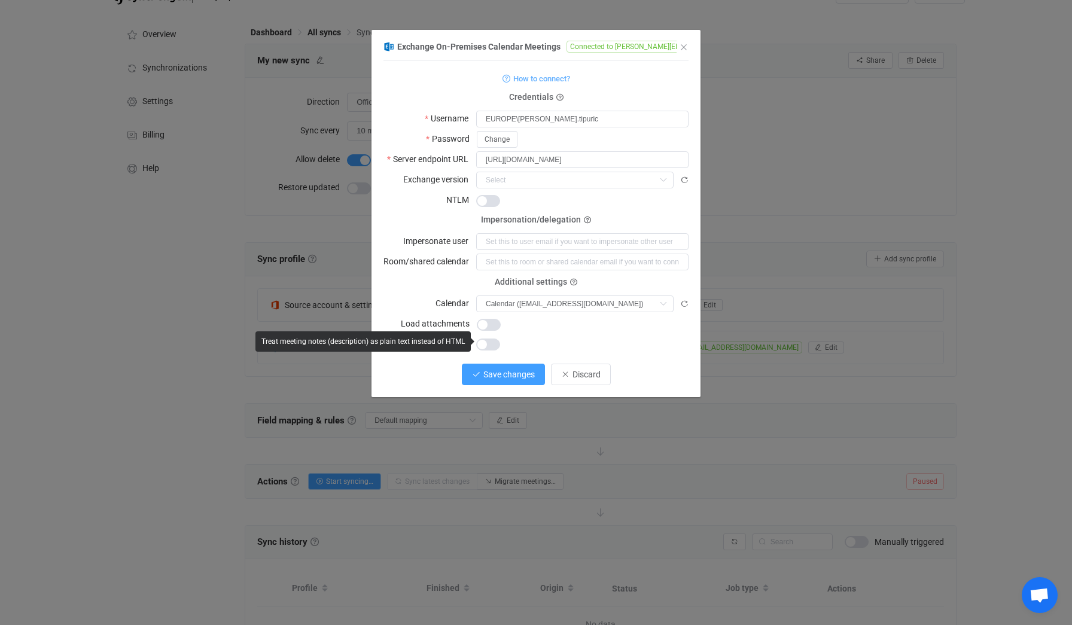
click at [517, 376] on span "Save changes" at bounding box center [508, 375] width 51 height 10
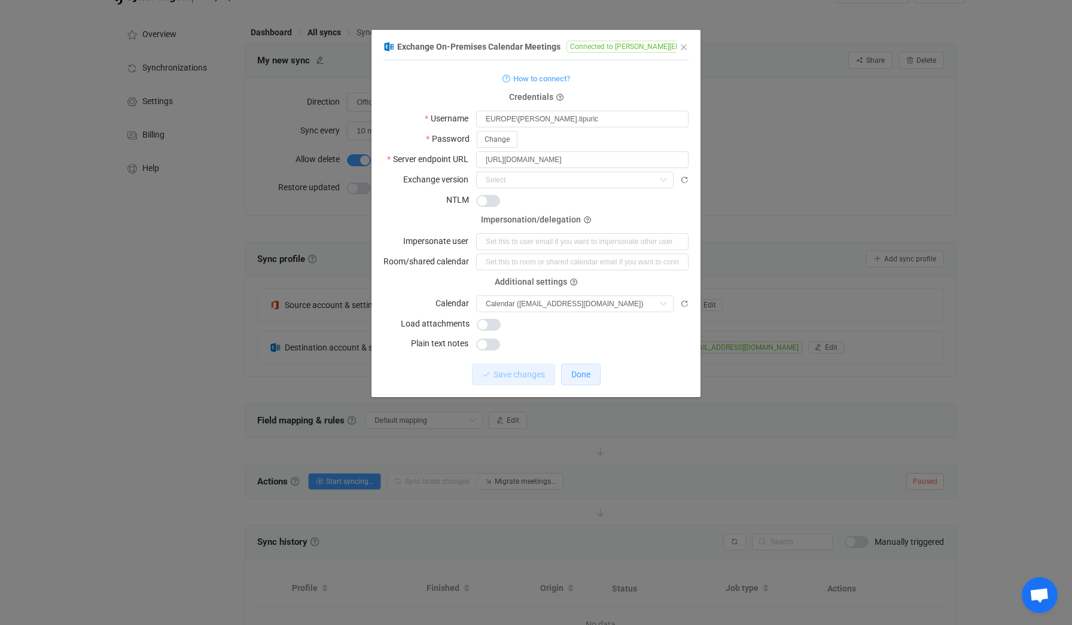
click at [578, 370] on span "Done" at bounding box center [580, 375] width 19 height 10
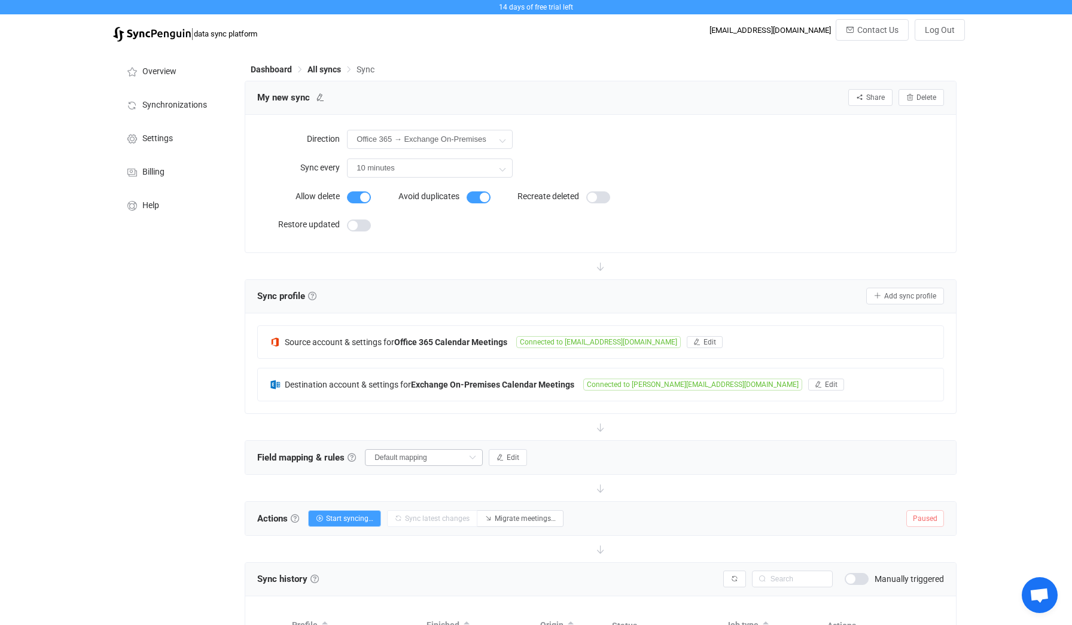
scroll to position [114, 0]
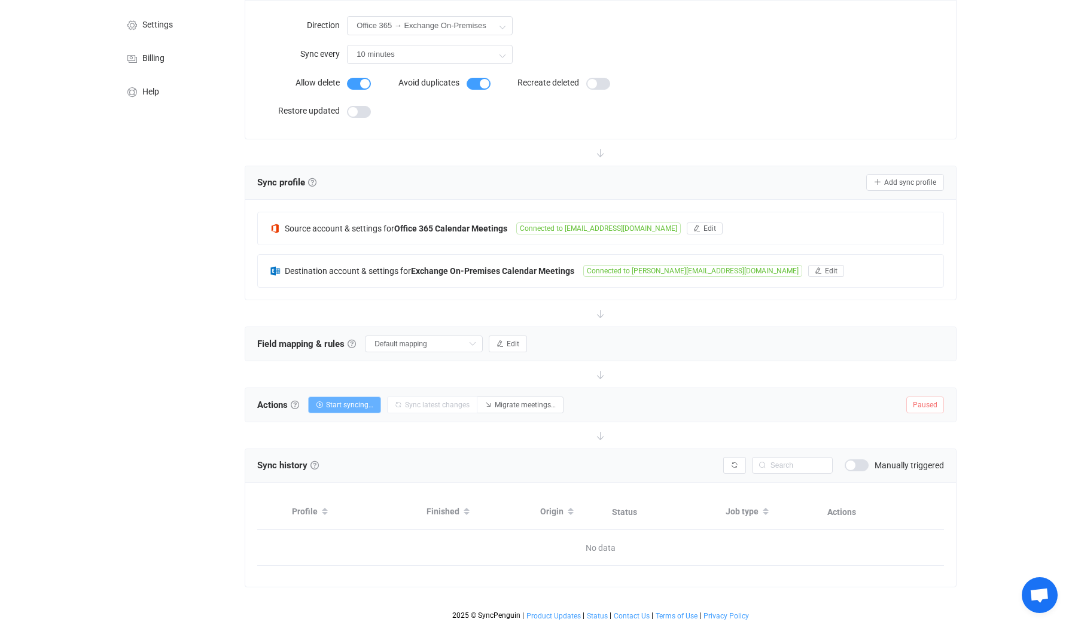
click at [361, 409] on button "Start syncing…" at bounding box center [344, 404] width 73 height 17
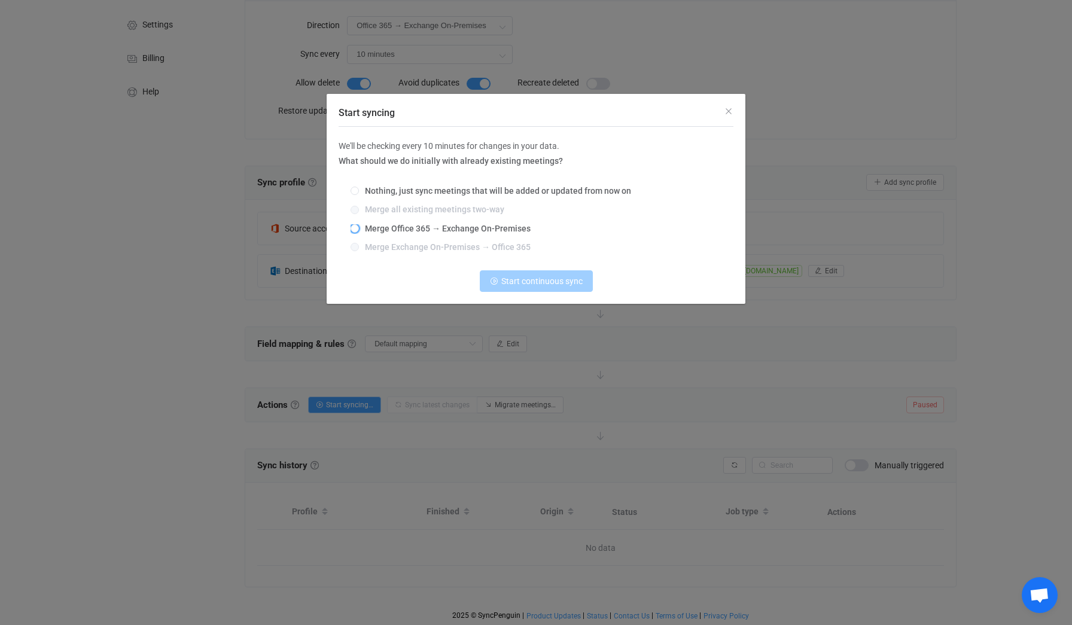
click at [439, 230] on span "Merge Office 365 → Exchange On-Premises" at bounding box center [445, 229] width 172 height 10
click at [359, 230] on input "Merge Office 365 → Exchange On-Premises" at bounding box center [354, 229] width 8 height 10
radio input "true"
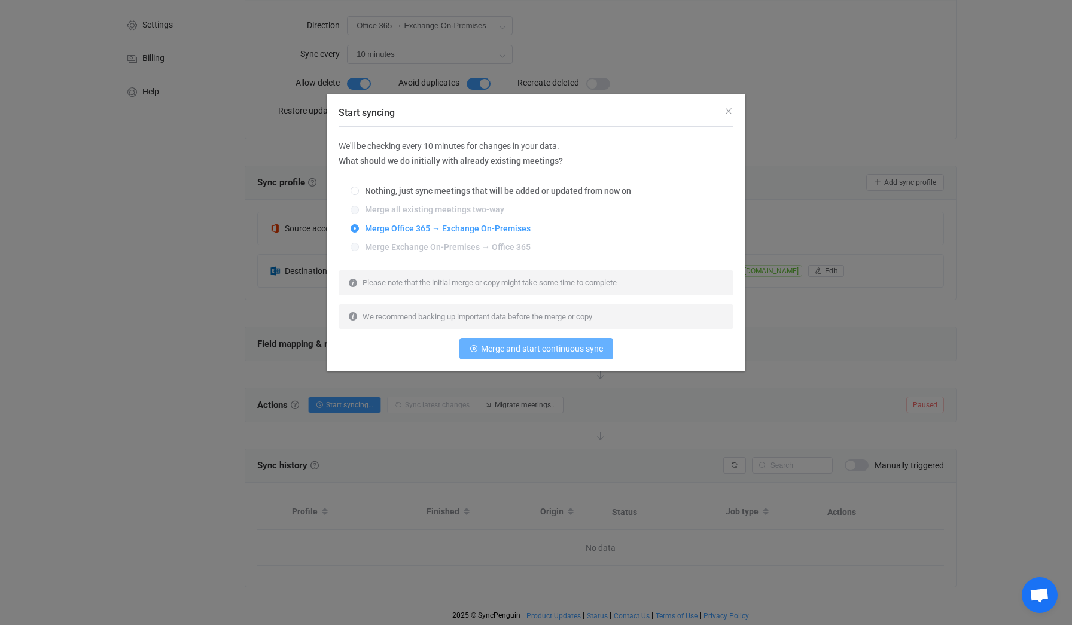
click at [527, 350] on span "Merge and start continuous sync" at bounding box center [542, 349] width 122 height 10
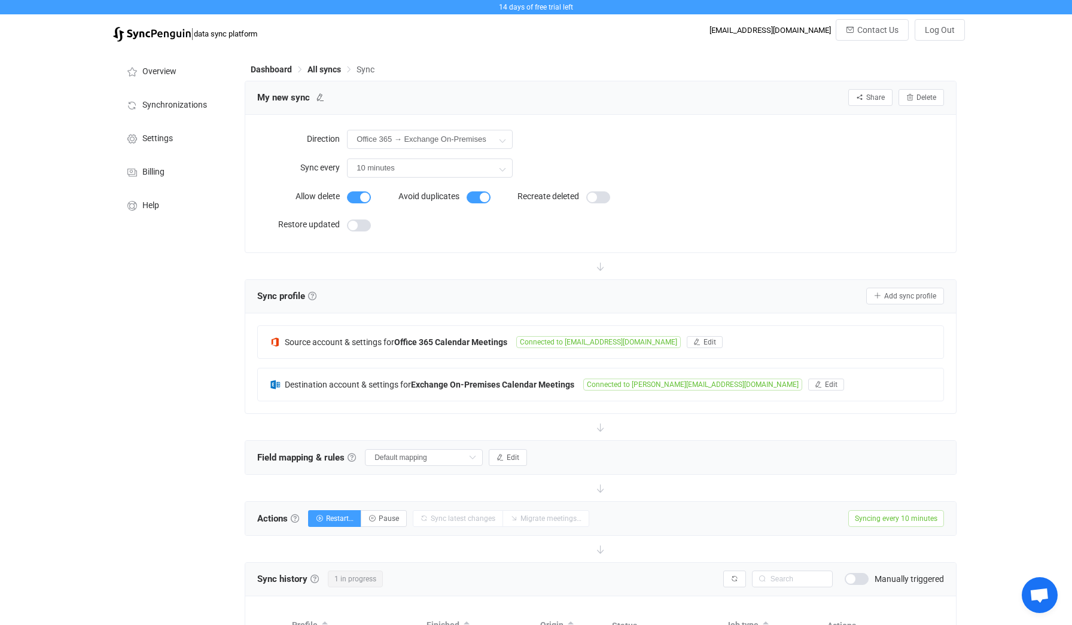
scroll to position [109, 0]
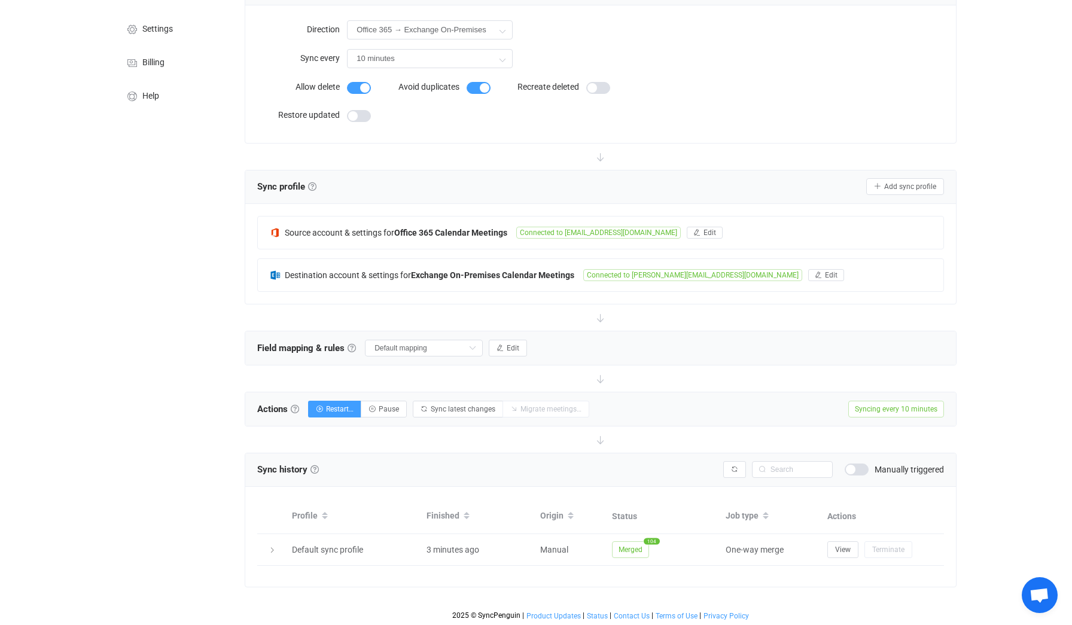
click at [191, 407] on div "Overview Synchronizations Settings Billing Help" at bounding box center [173, 282] width 132 height 688
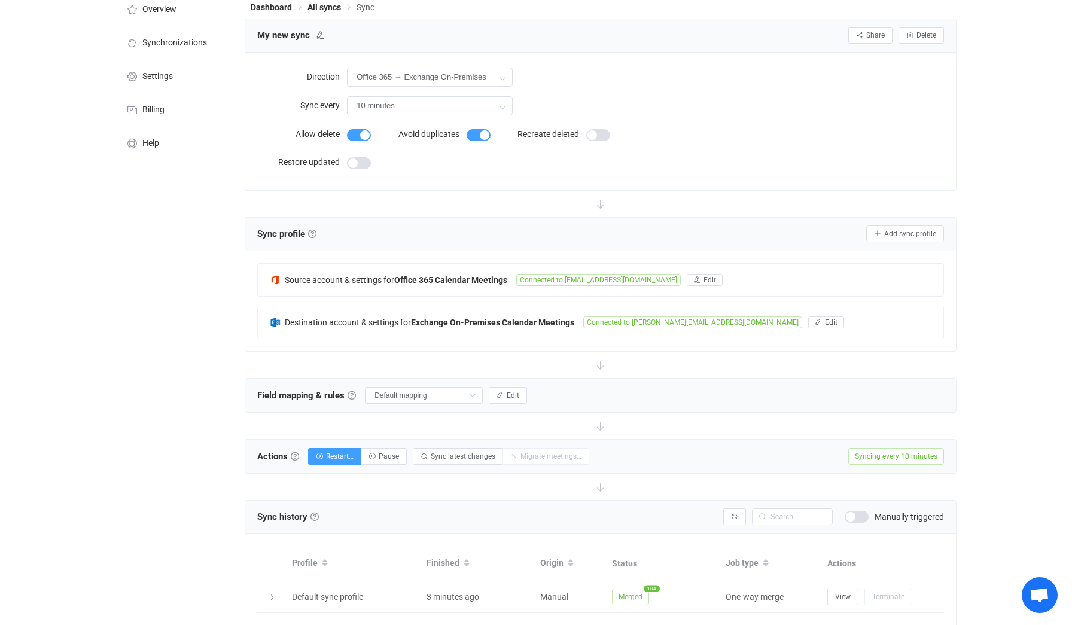
scroll to position [0, 0]
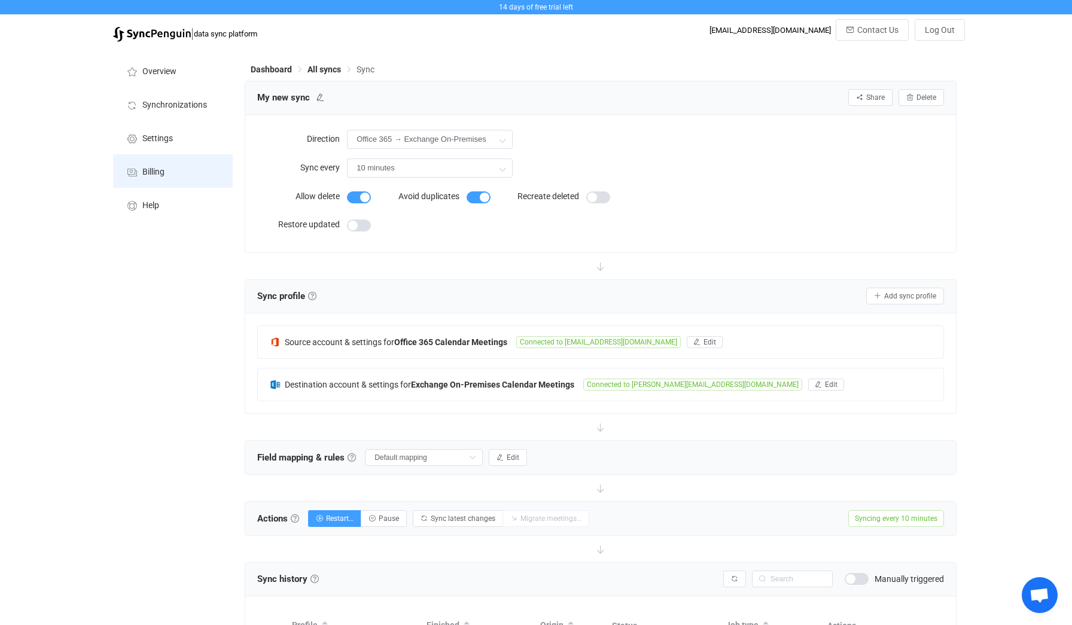
click at [166, 175] on li "Billing" at bounding box center [173, 170] width 120 height 33
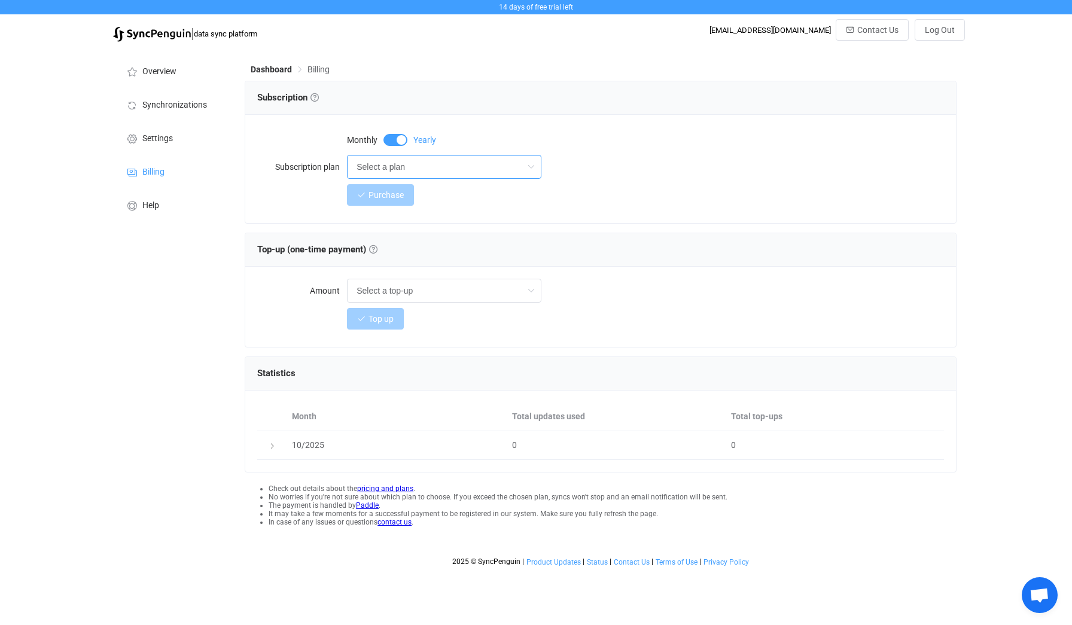
click at [399, 164] on input "Select a plan" at bounding box center [444, 167] width 194 height 24
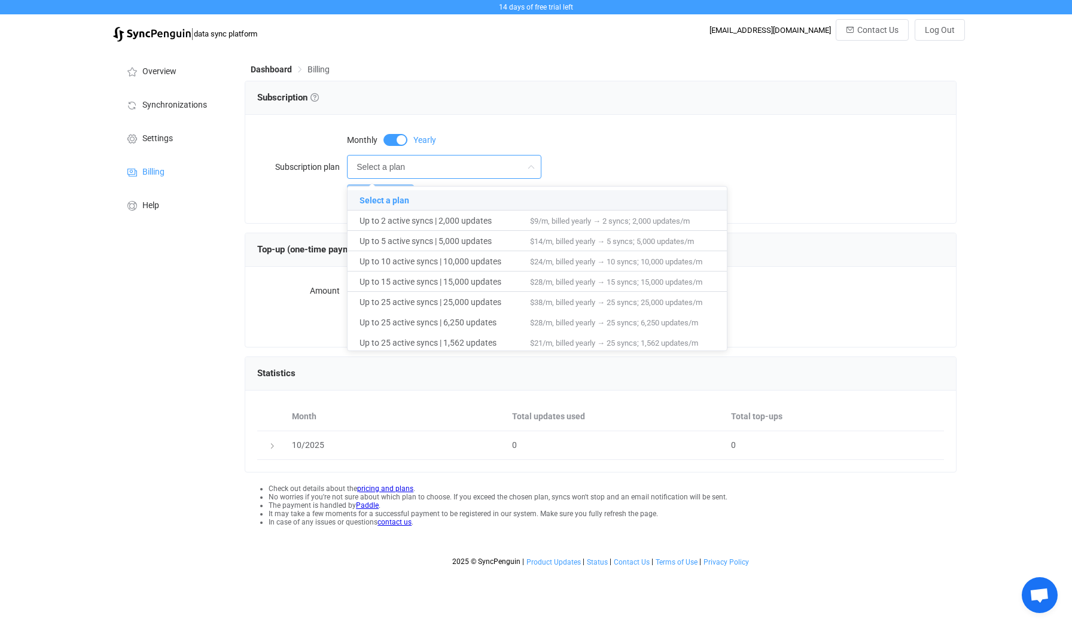
click at [408, 135] on div "Monthly Yearly" at bounding box center [391, 140] width 89 height 12
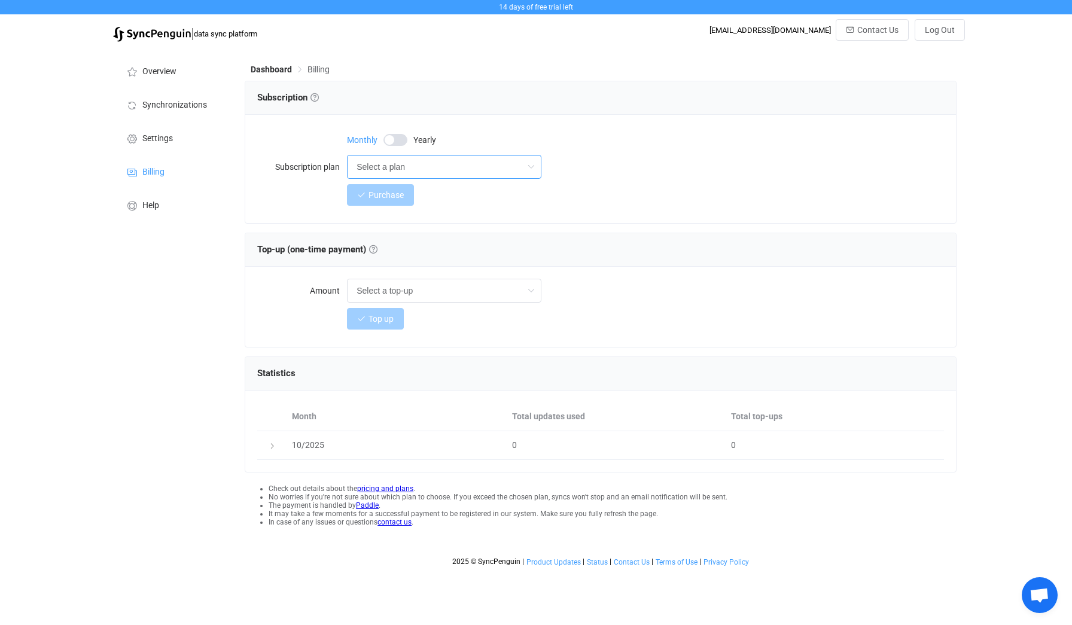
click at [387, 161] on input "Select a plan" at bounding box center [444, 167] width 194 height 24
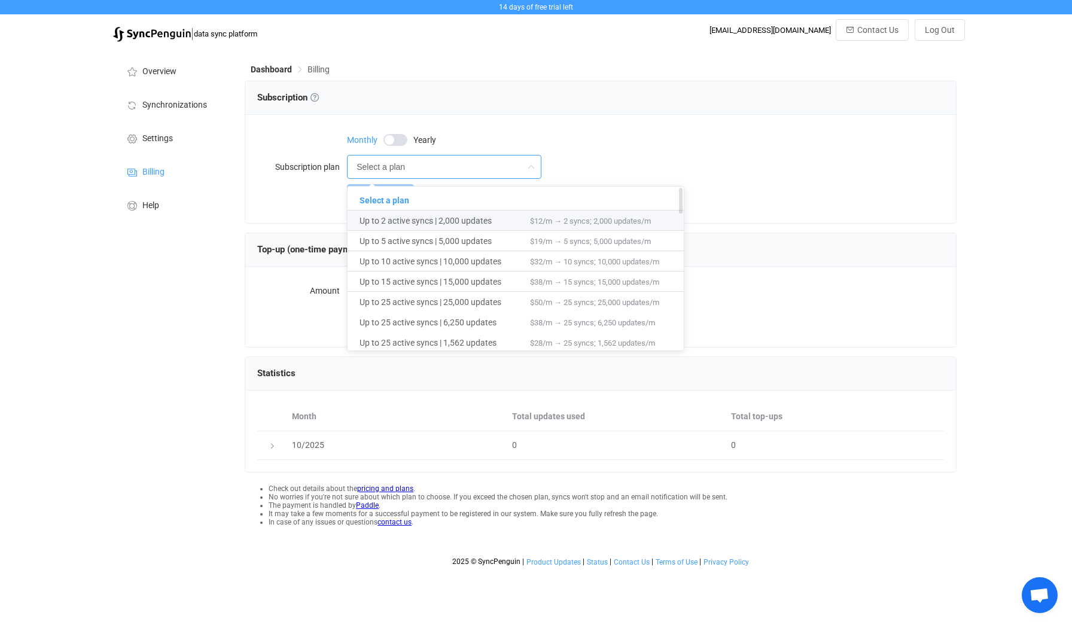
click at [409, 214] on span "Up to 2 active syncs | 2,000 updates" at bounding box center [444, 221] width 170 height 20
type input "Up to 2 active syncs | 2,000 updates"
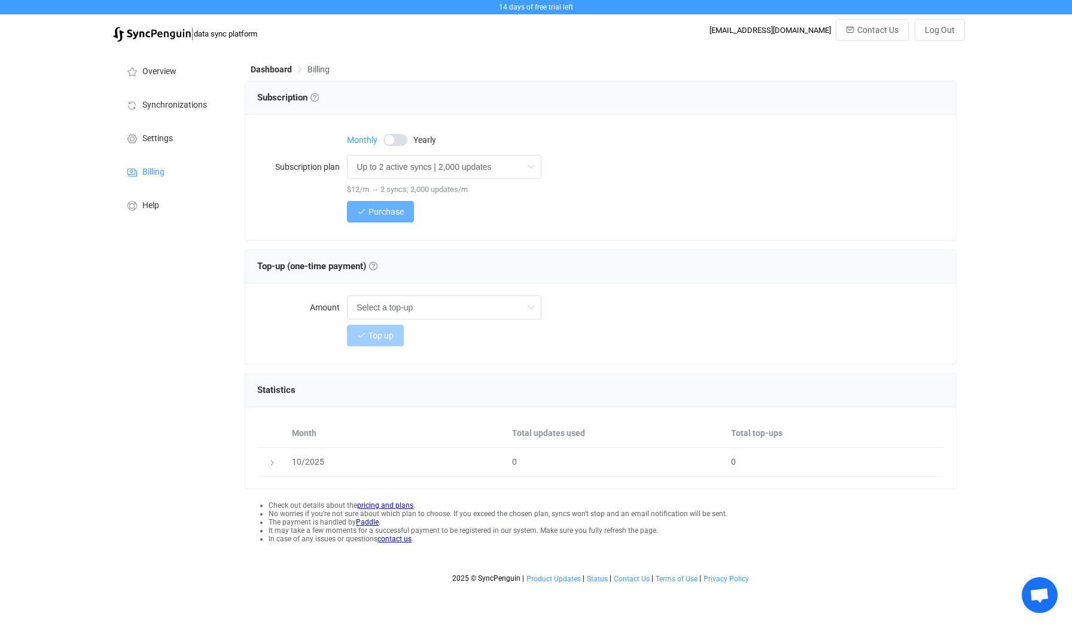
click at [386, 216] on span "Purchase" at bounding box center [385, 212] width 35 height 10
click at [835, 172] on div "Up to 2 active syncs | 2,000 updates" at bounding box center [645, 167] width 597 height 24
click at [273, 67] on span "Dashboard" at bounding box center [271, 70] width 41 height 10
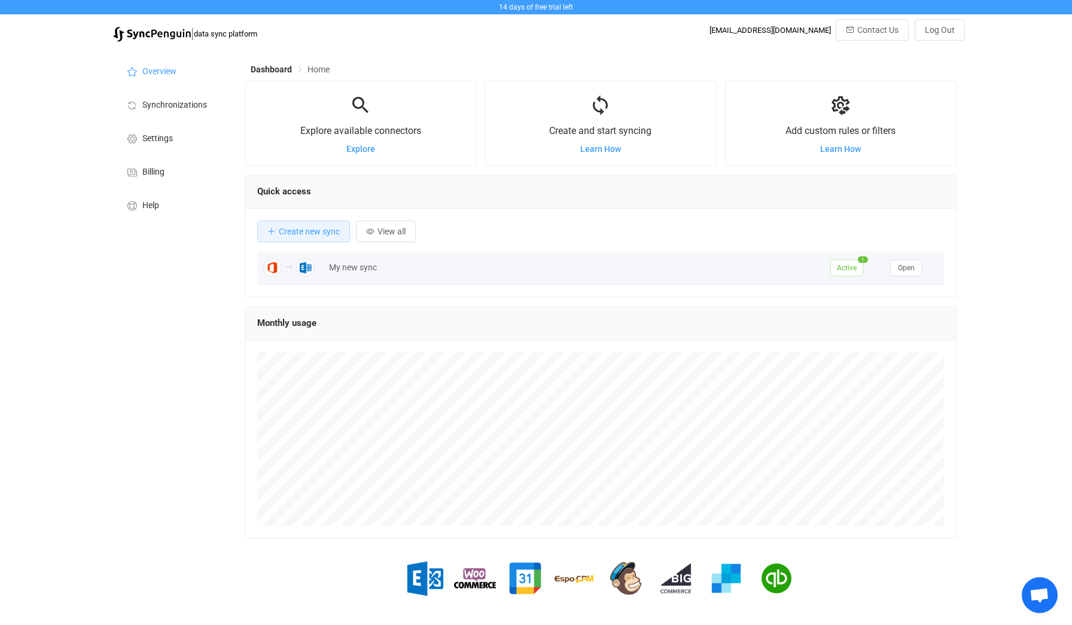
click at [371, 269] on div "My new sync" at bounding box center [573, 268] width 501 height 14
click at [919, 262] on button "Open" at bounding box center [906, 268] width 32 height 17
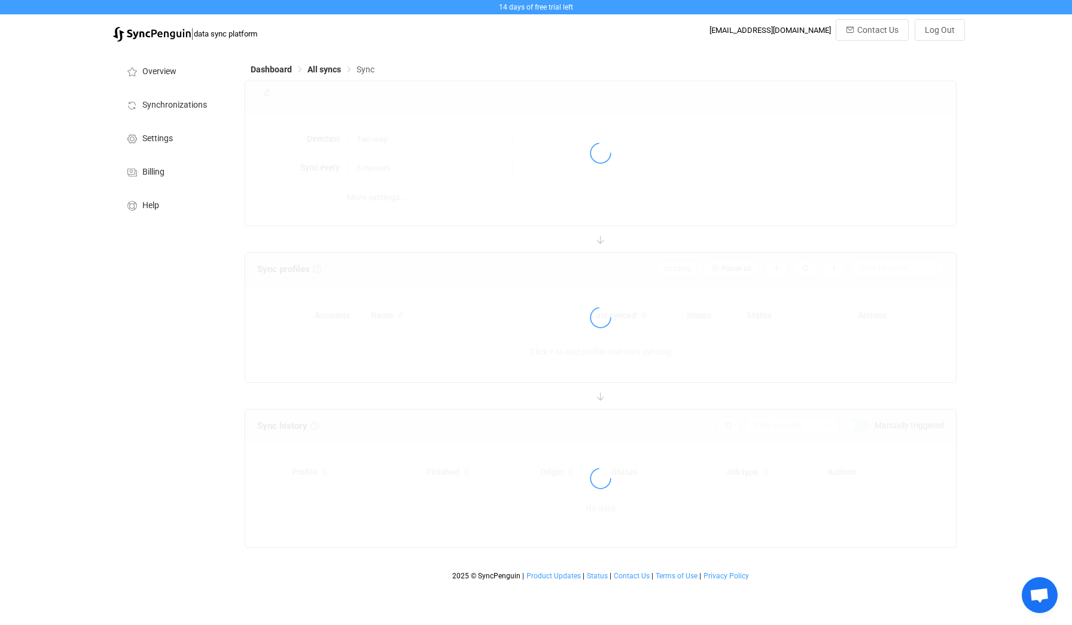
type input "Office 365 → Exchange On-Premises"
type input "10 minutes"
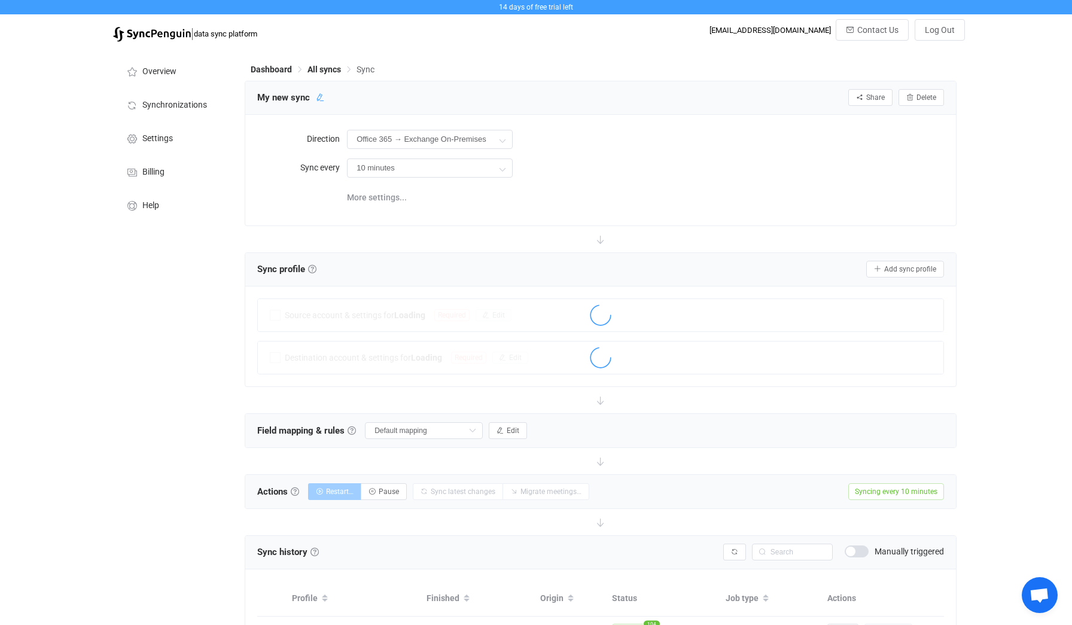
click at [316, 98] on icon at bounding box center [320, 97] width 8 height 8
click at [307, 98] on input "My new sync" at bounding box center [308, 98] width 114 height 18
click at [326, 97] on input "My new sync" at bounding box center [308, 98] width 114 height 18
click at [248, 88] on div "My new sync Share Sync sharing Delete" at bounding box center [600, 97] width 710 height 33
click at [304, 102] on input "My new sync" at bounding box center [308, 98] width 114 height 18
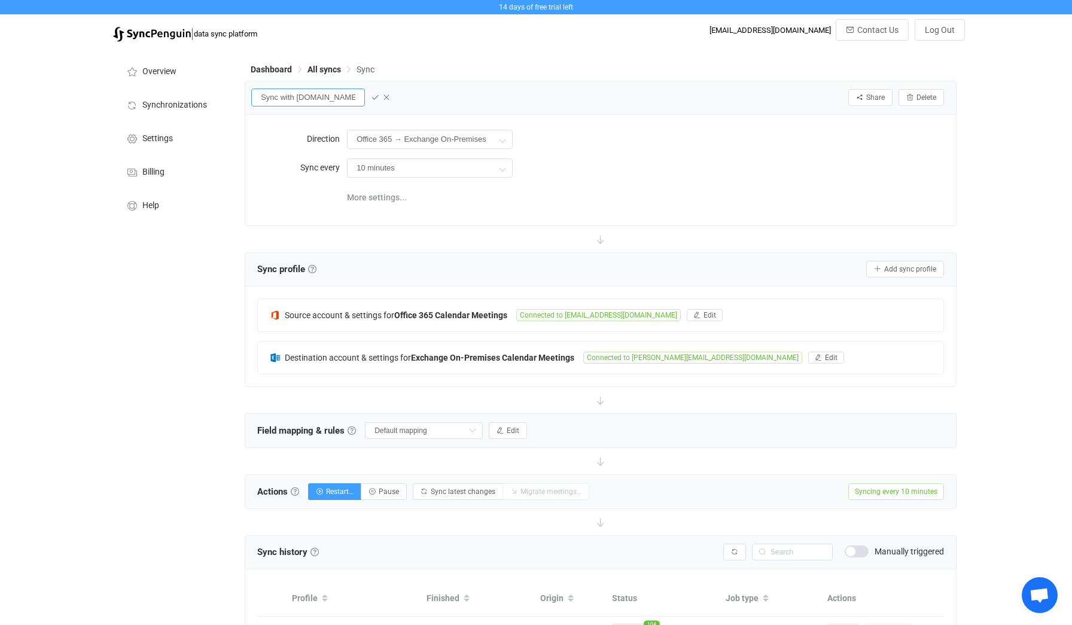
scroll to position [0, 1]
type input "Sync with [DOMAIN_NAME]"
click at [371, 97] on icon at bounding box center [375, 97] width 8 height 8
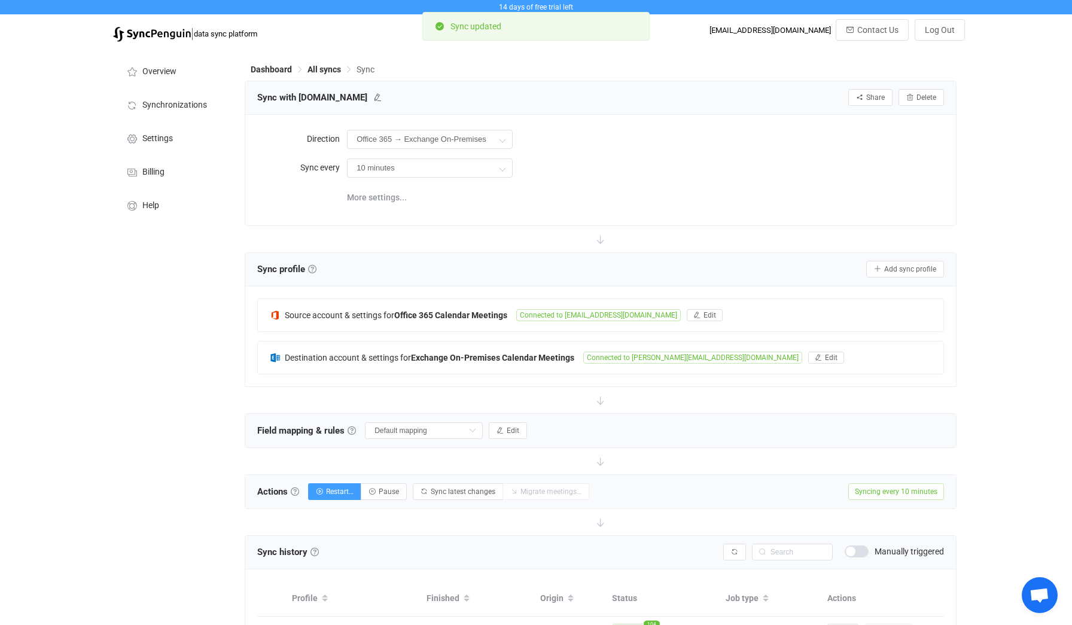
click at [525, 93] on div "Sync with [DOMAIN_NAME] Share Sync sharing Delete" at bounding box center [600, 98] width 687 height 18
click at [170, 66] on li "Overview" at bounding box center [173, 70] width 120 height 33
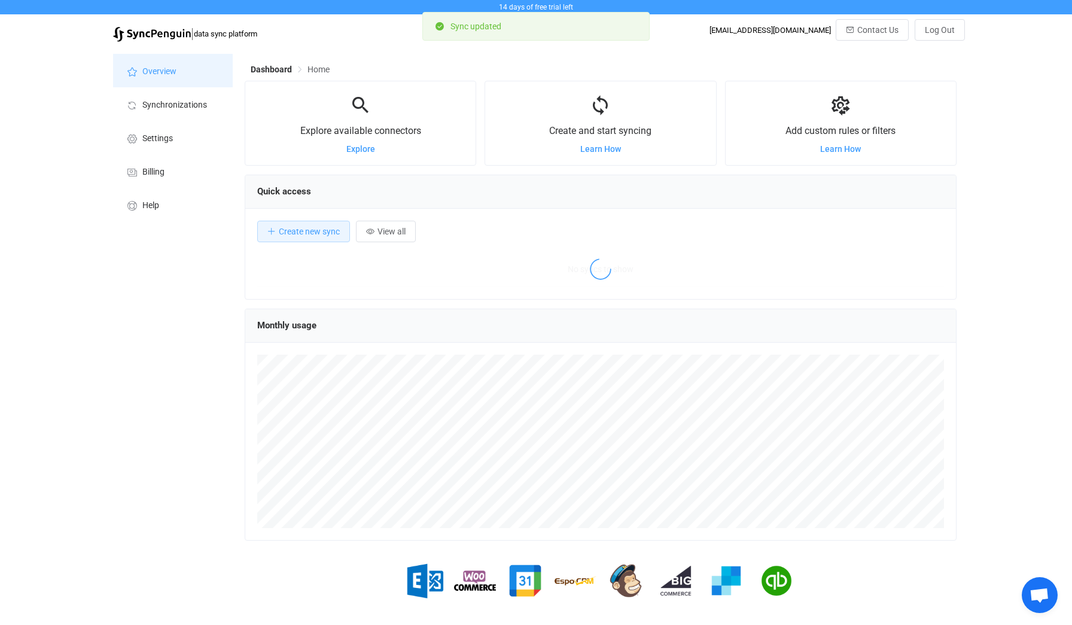
scroll to position [232, 711]
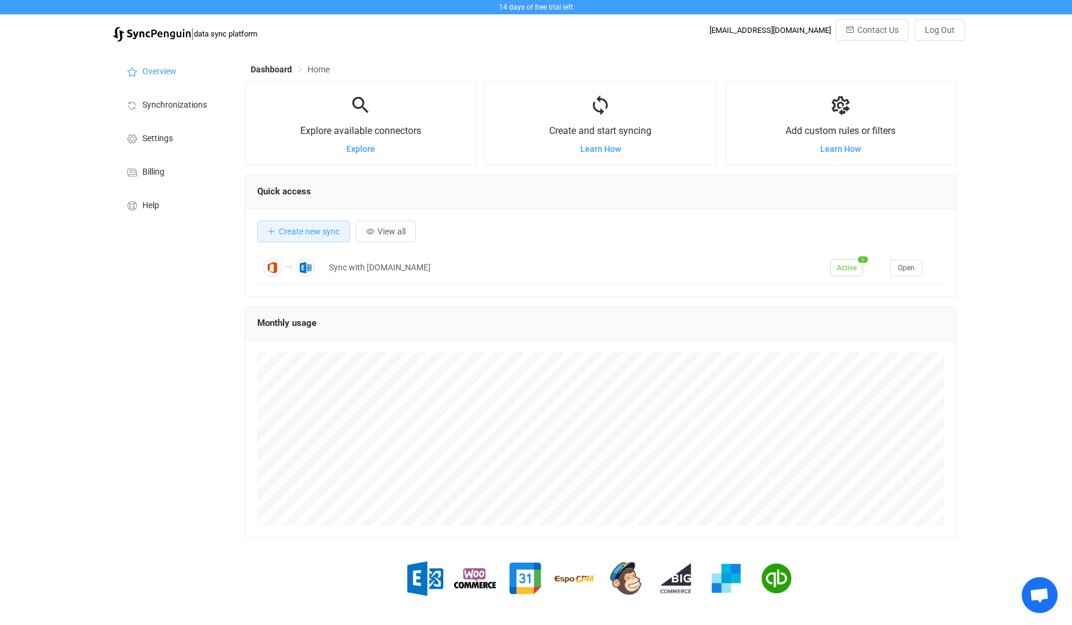
click at [178, 313] on div "Overview Synchronizations Settings Billing Help" at bounding box center [173, 345] width 132 height 594
